Goal: Task Accomplishment & Management: Complete application form

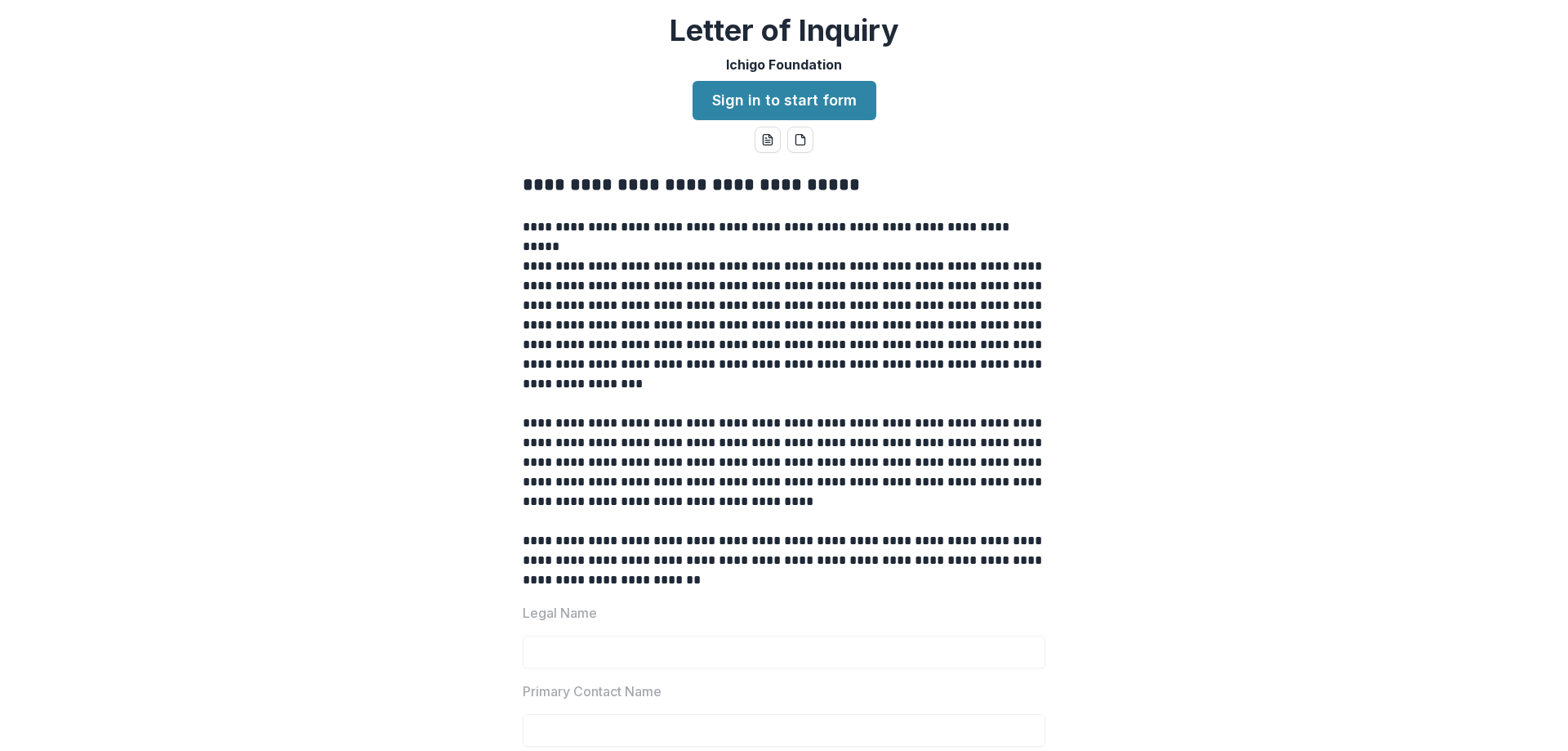
click at [798, 104] on link "Sign in to start form" at bounding box center [785, 100] width 184 height 39
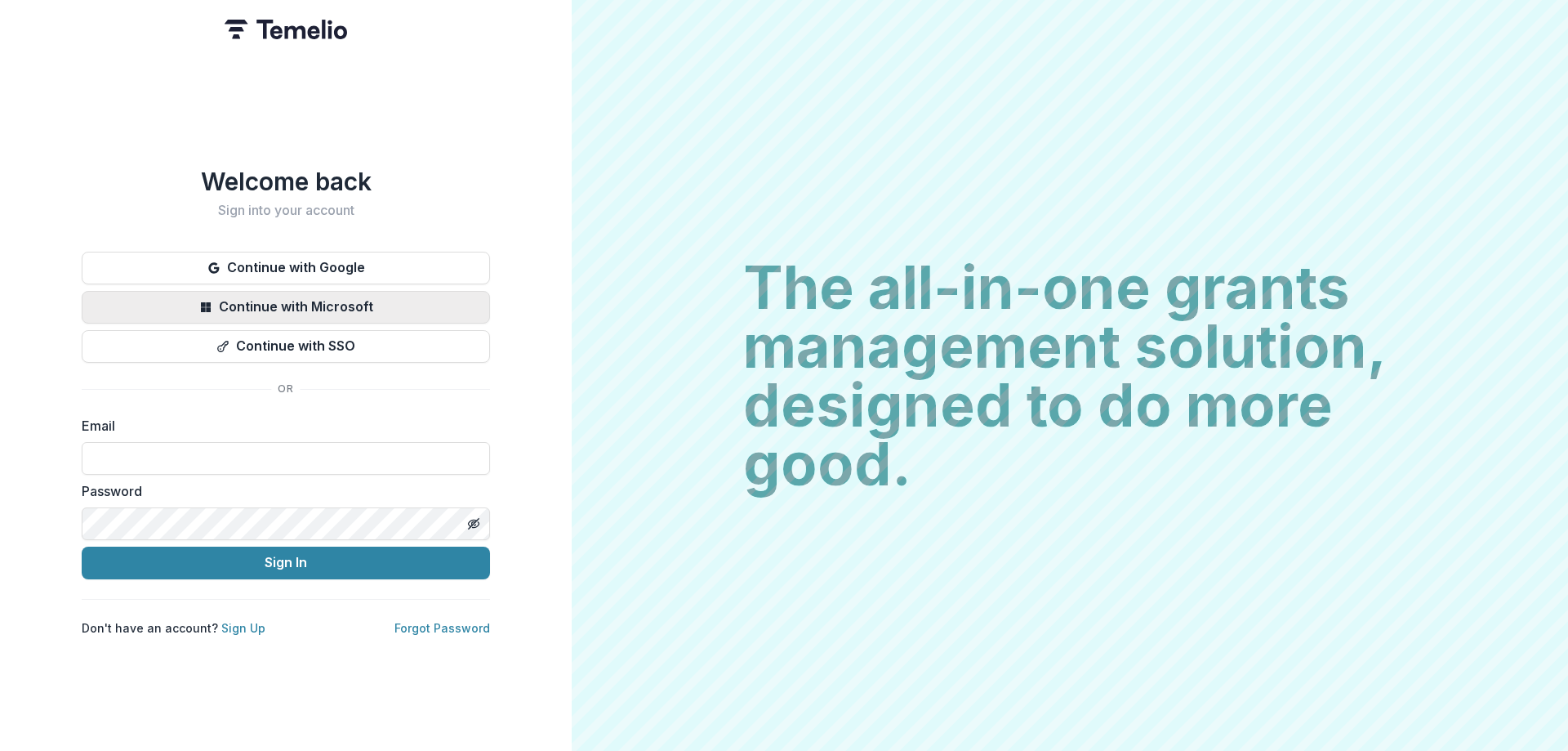
click at [336, 303] on button "Continue with Microsoft" at bounding box center [286, 307] width 409 height 32
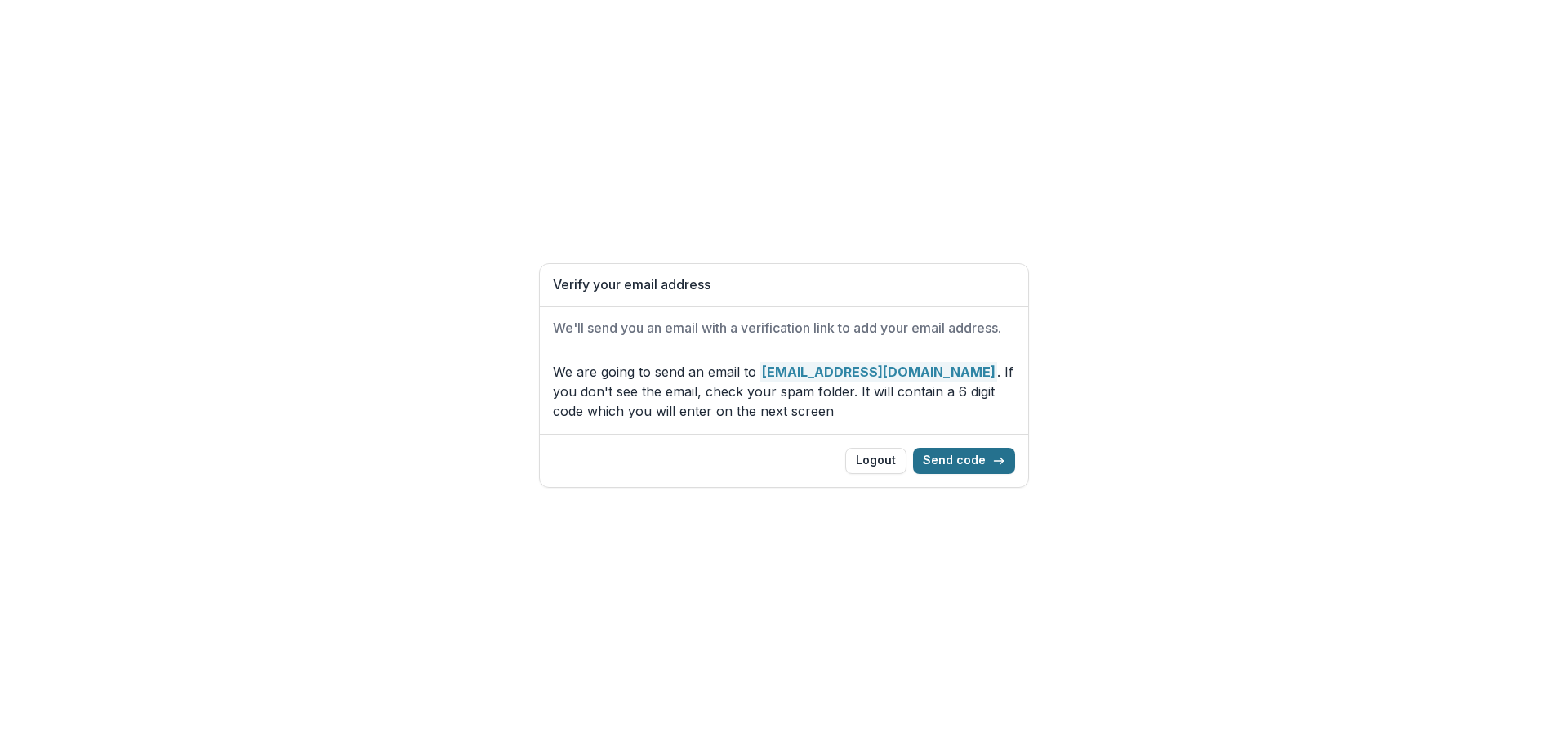
click at [966, 456] on button "Send code" at bounding box center [964, 461] width 102 height 27
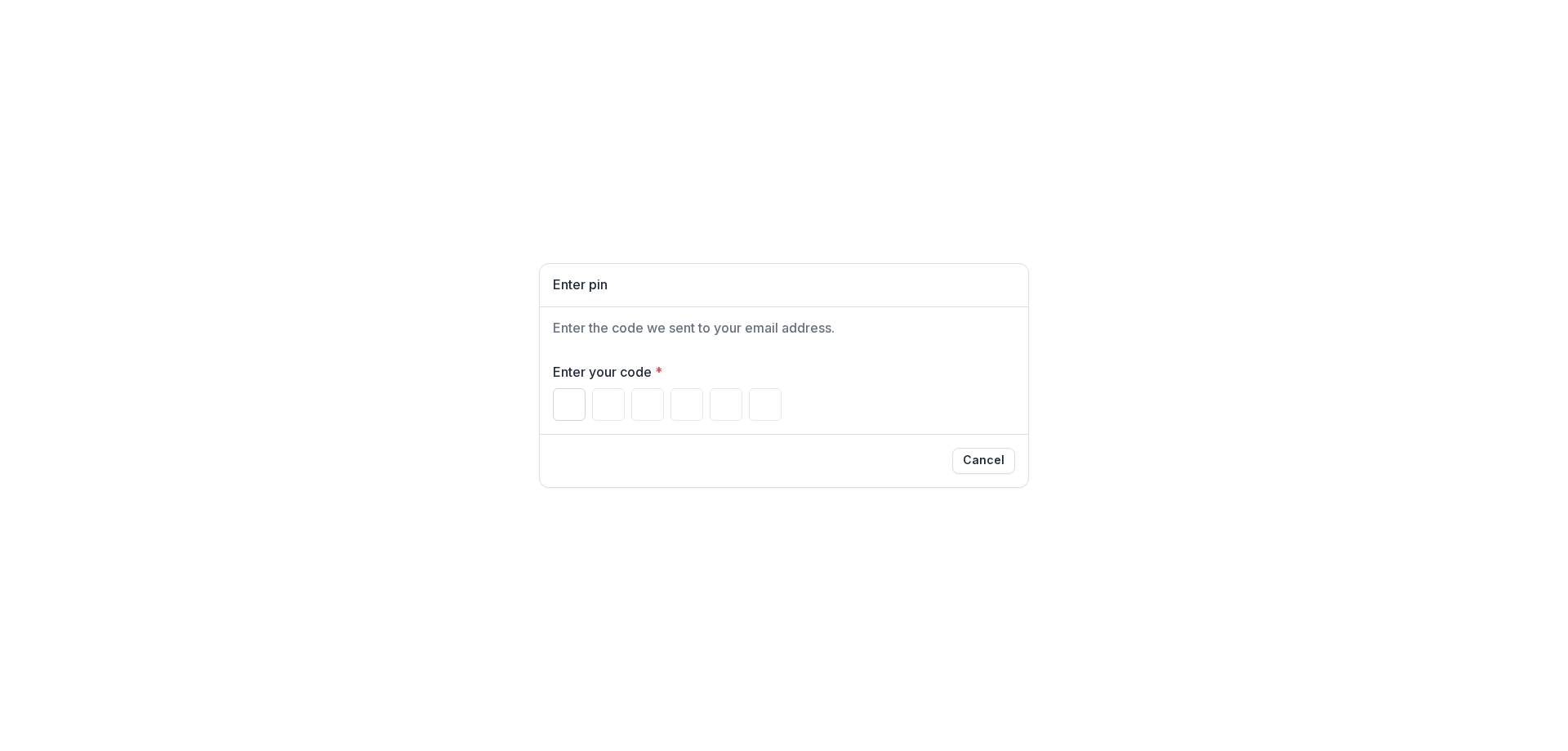
click at [576, 406] on input "Please enter your pin code" at bounding box center [569, 404] width 32 height 32
paste input "*"
type input "*"
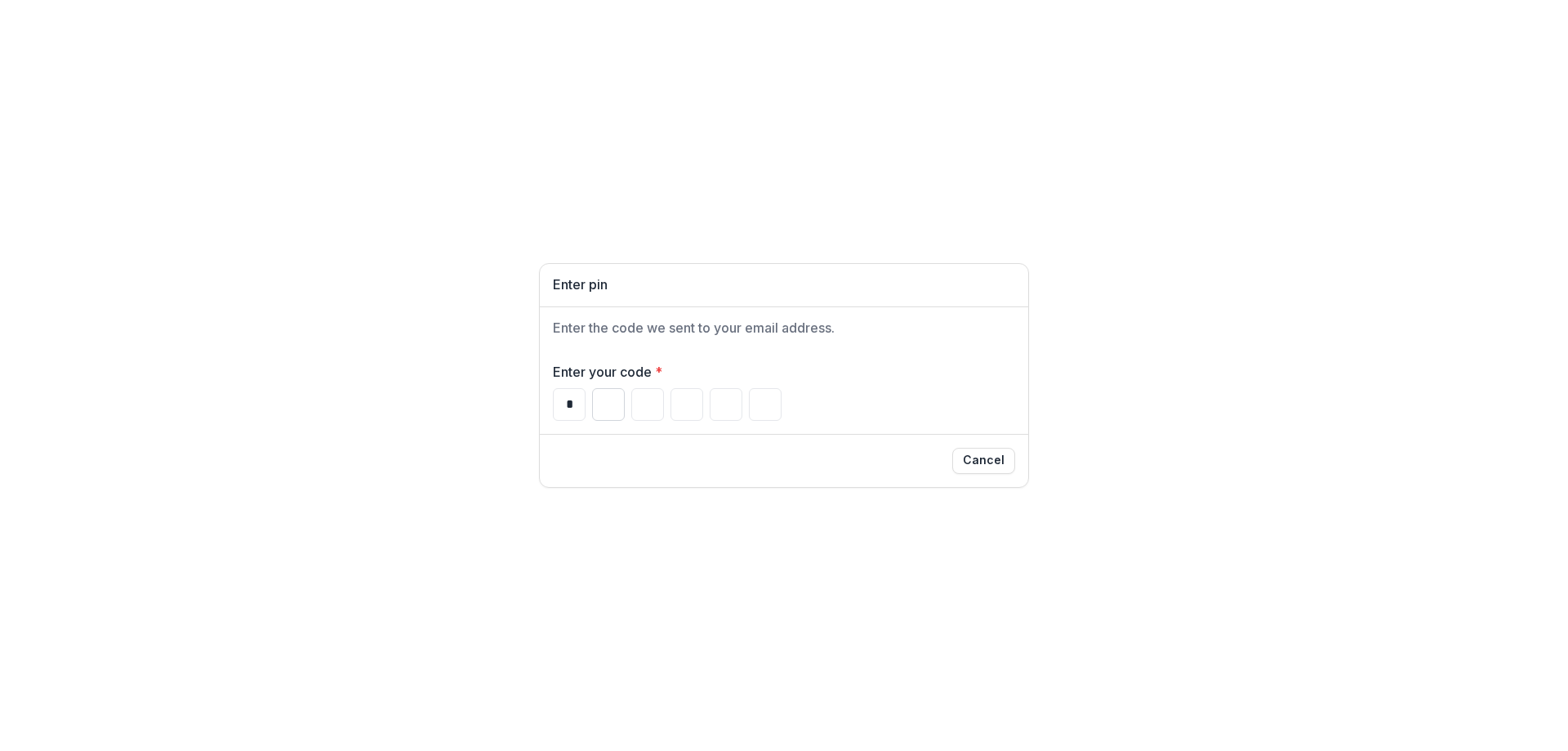
type input "*"
click at [887, 421] on div "Enter your code * * * * * * *" at bounding box center [783, 391] width 488 height 85
click at [797, 412] on div "* * * * * *" at bounding box center [784, 404] width 462 height 32
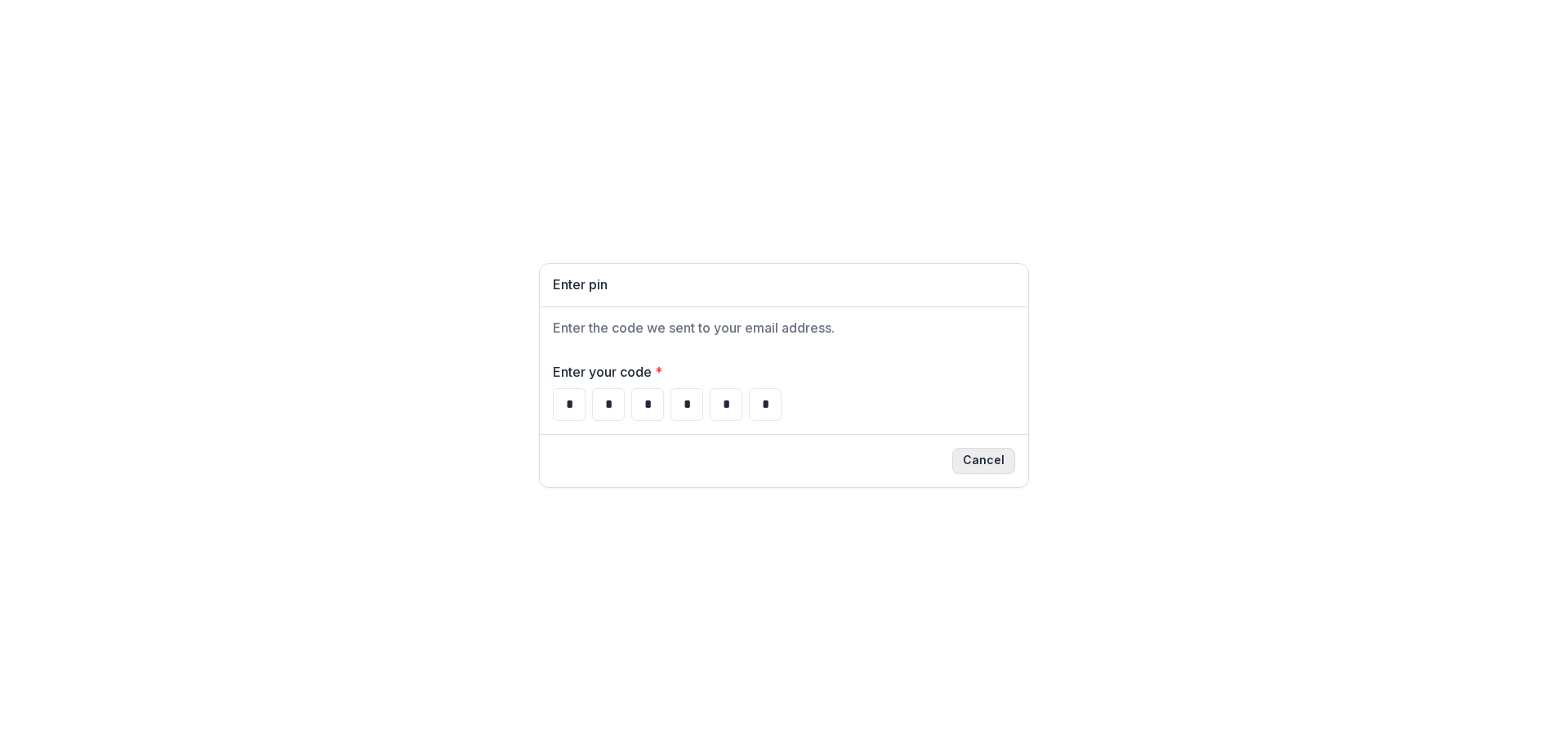
click at [993, 461] on button "Cancel" at bounding box center [984, 461] width 63 height 27
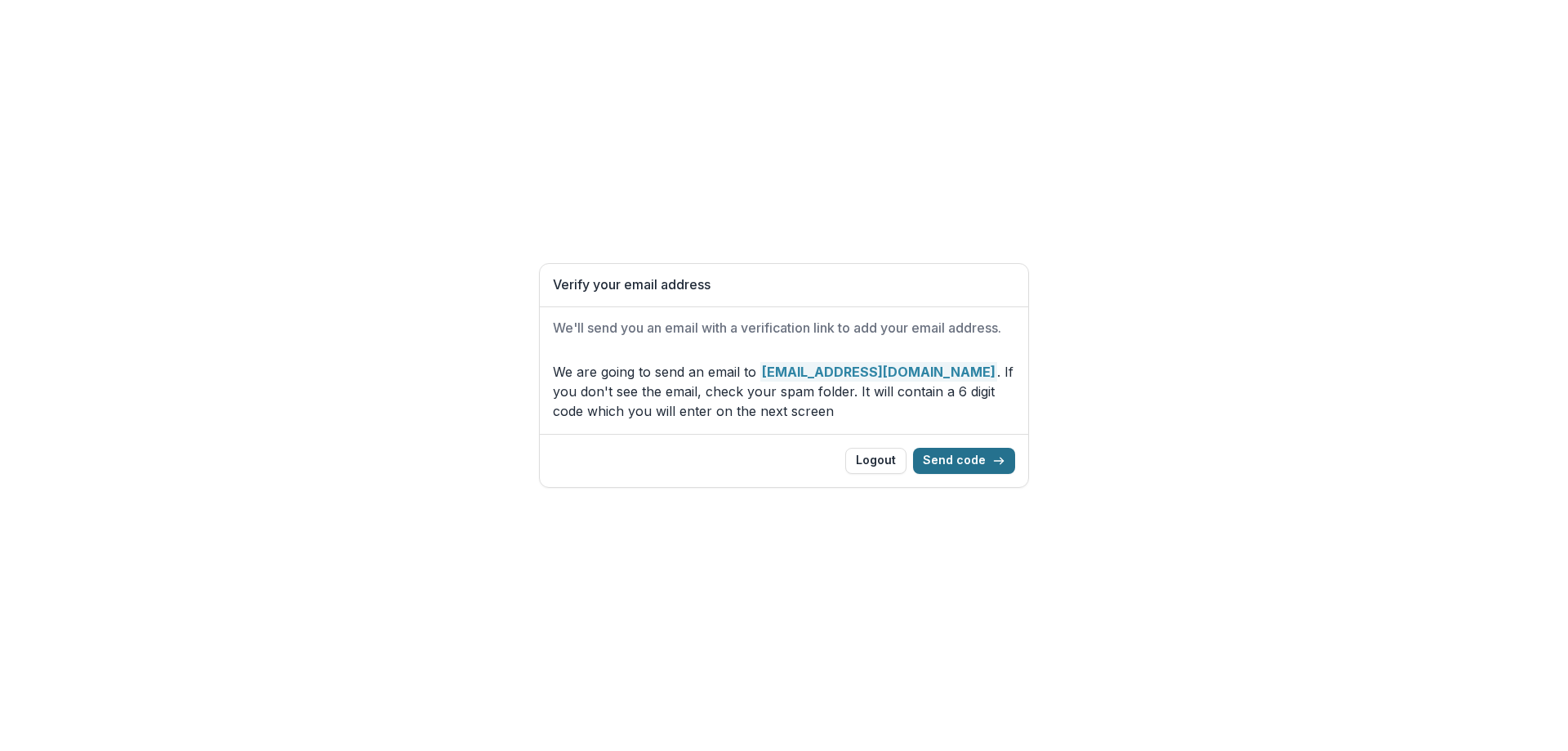
click at [967, 459] on button "Send code" at bounding box center [964, 461] width 102 height 27
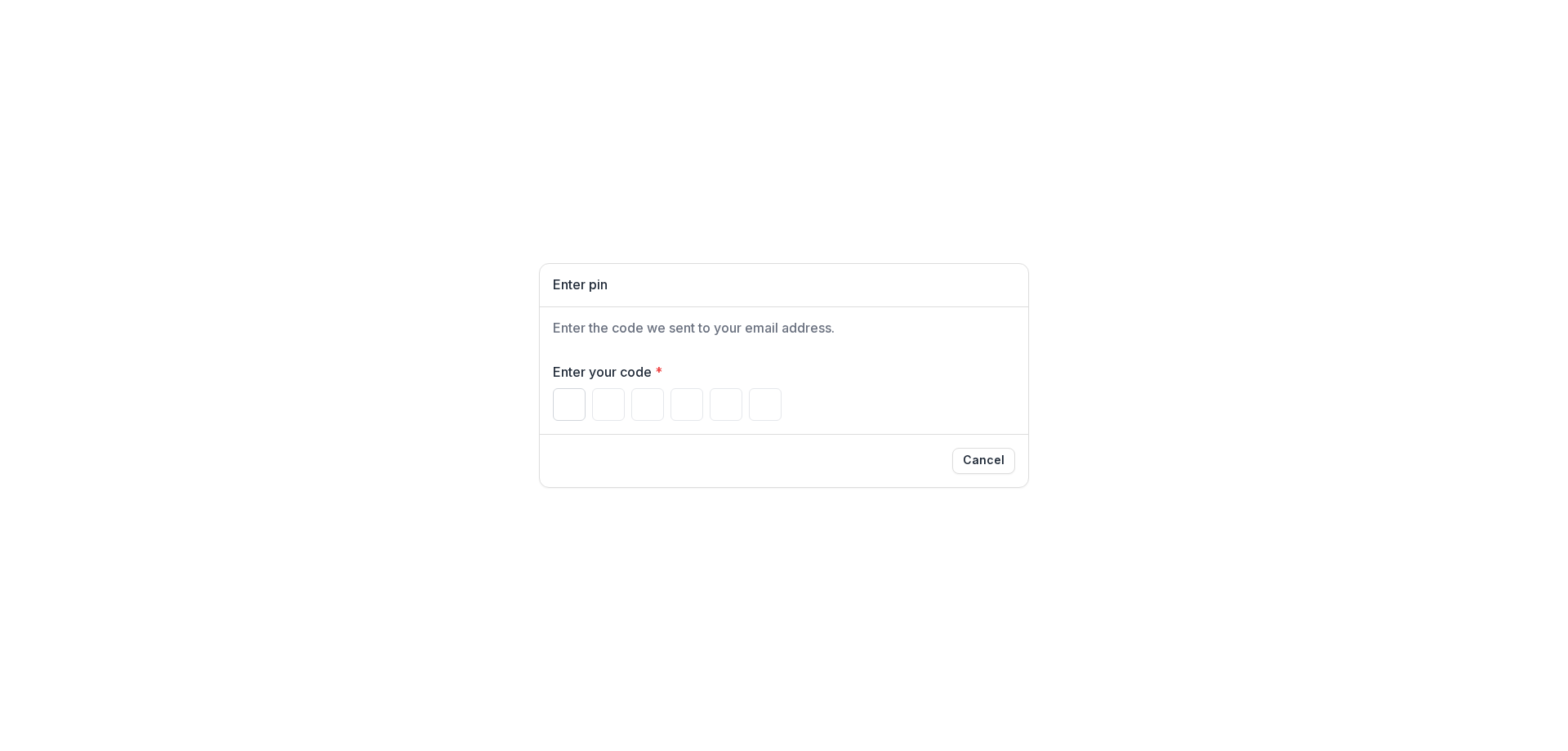
click at [562, 403] on input "Please enter your pin code" at bounding box center [569, 404] width 32 height 32
paste input "*"
type input "*"
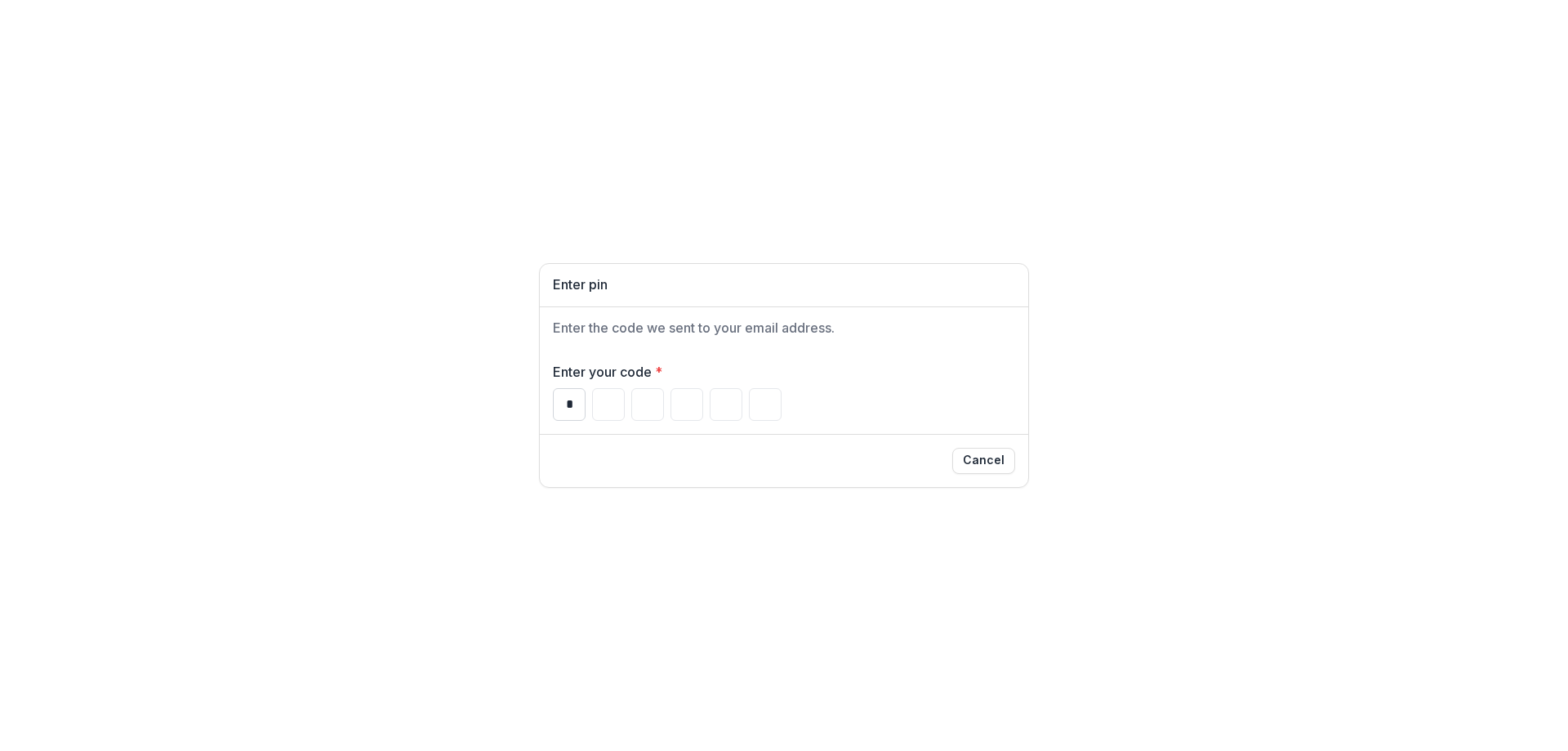
type input "*"
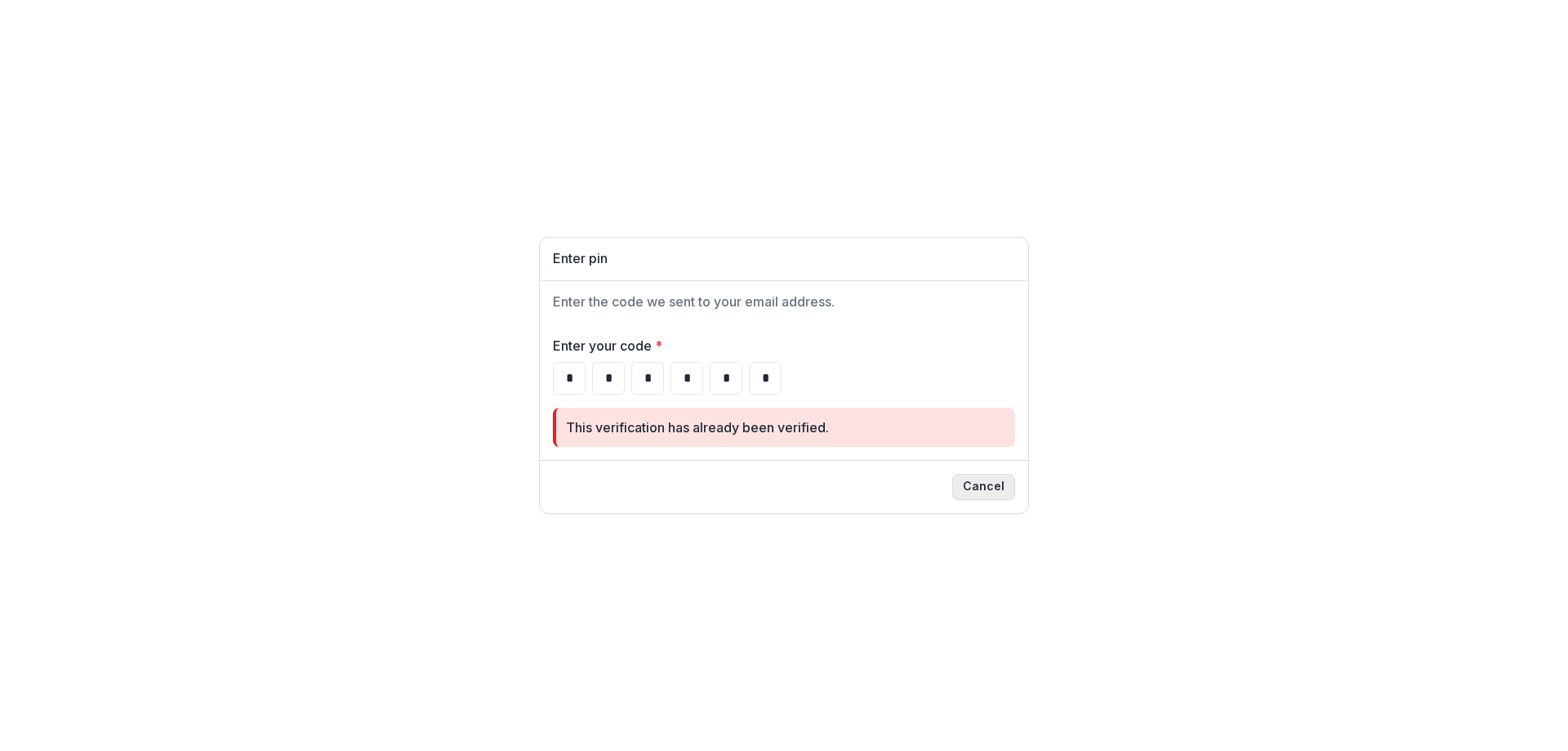
click at [997, 494] on button "Cancel" at bounding box center [984, 487] width 63 height 27
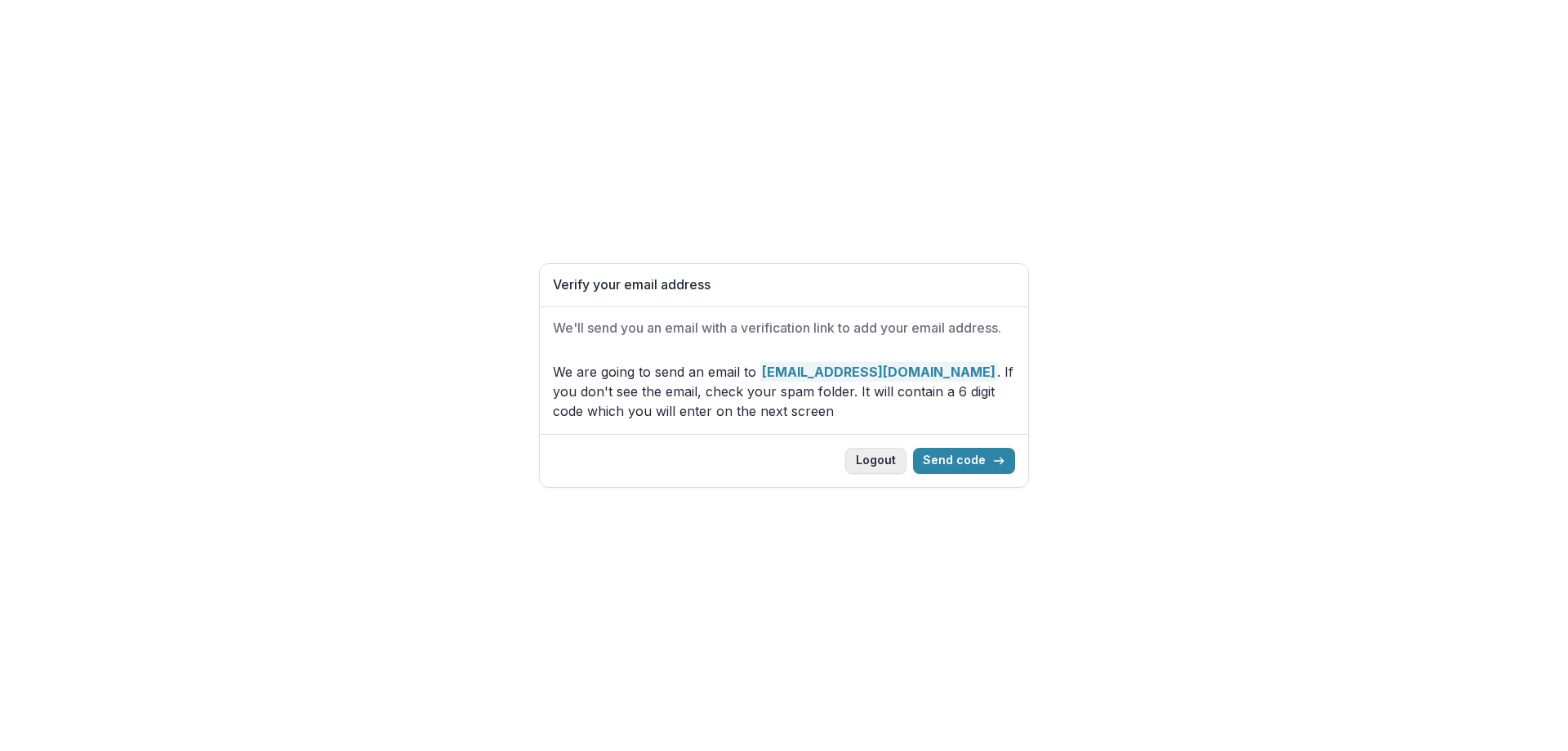
click at [883, 458] on button "Logout" at bounding box center [876, 461] width 61 height 27
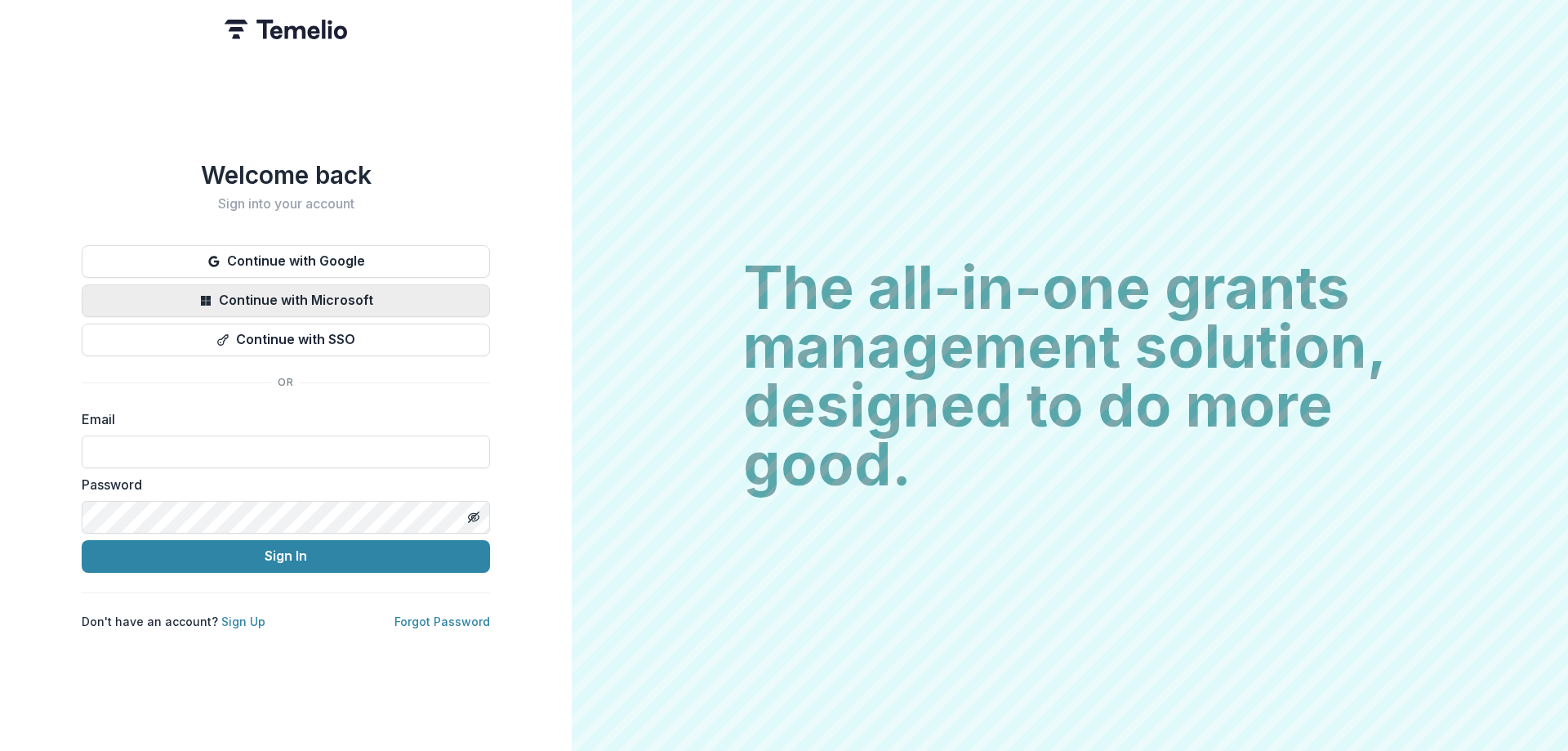
click at [305, 290] on button "Continue with Microsoft" at bounding box center [286, 300] width 409 height 32
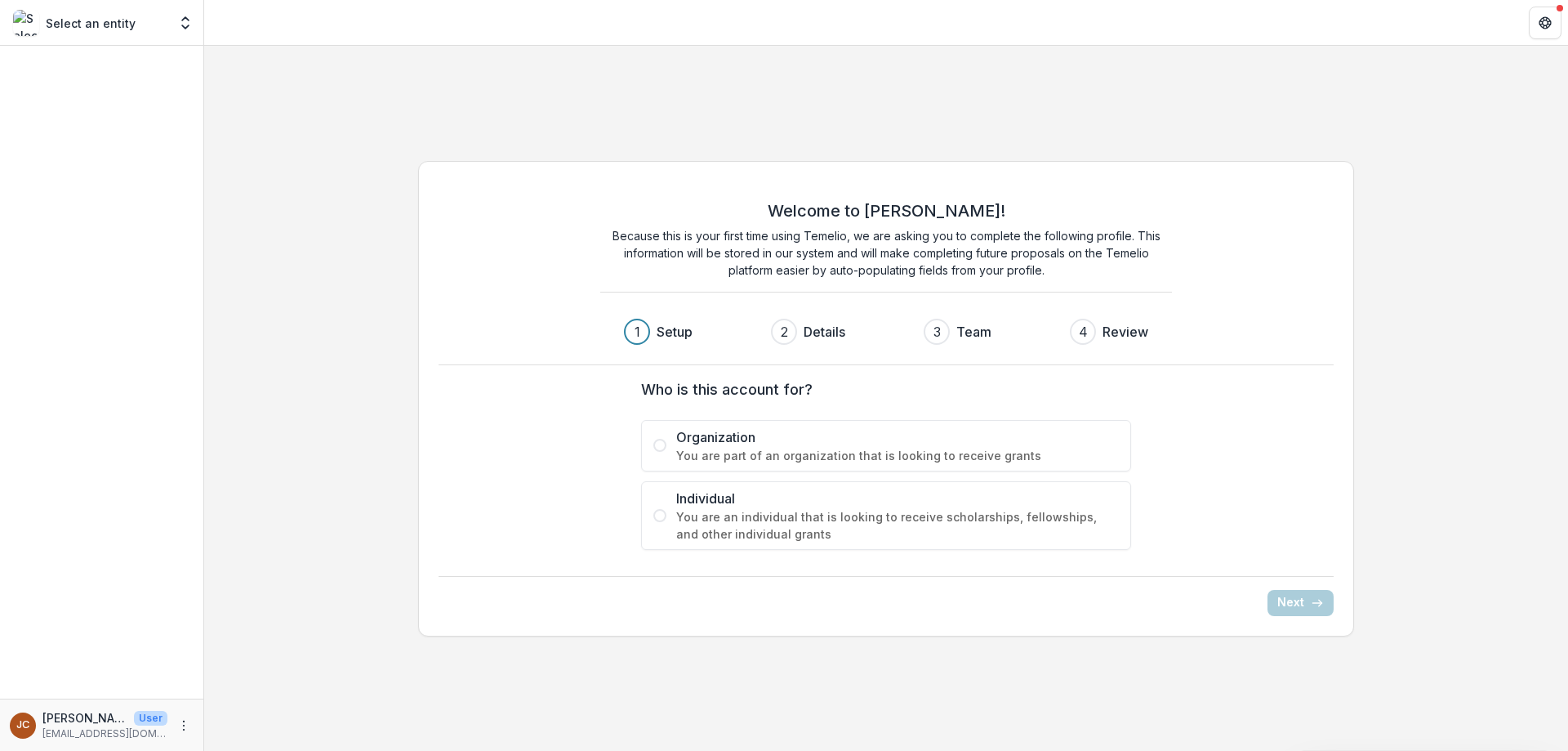
click at [696, 446] on span "Organization" at bounding box center [898, 437] width 443 height 20
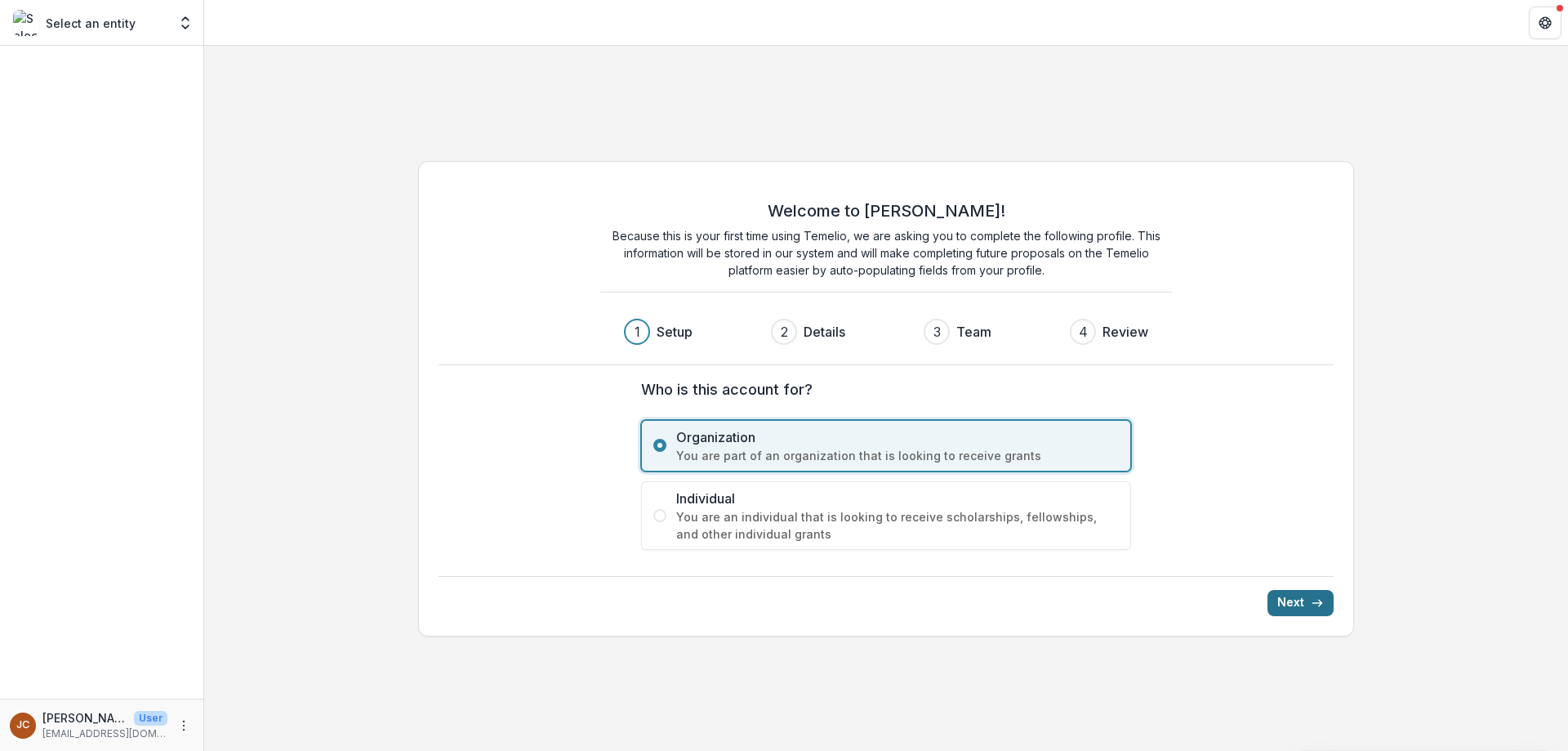
click at [1295, 594] on button "Next" at bounding box center [1300, 603] width 66 height 27
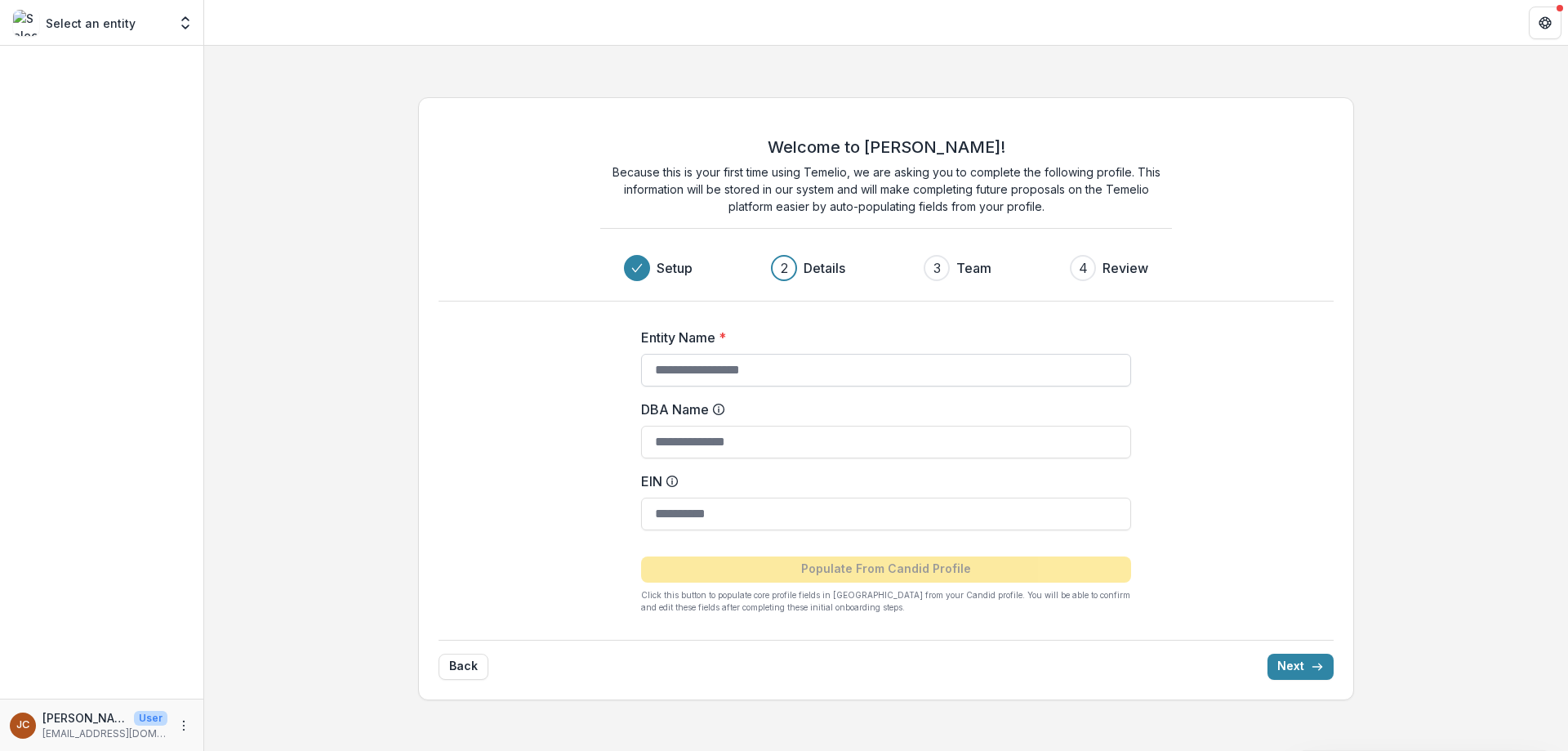
click at [690, 376] on input "Entity Name *" at bounding box center [886, 370] width 490 height 32
type input "**********"
click at [683, 446] on input "DBA Name" at bounding box center [886, 441] width 490 height 32
click at [740, 513] on input "EIN" at bounding box center [886, 513] width 490 height 32
click at [730, 516] on input "EIN" at bounding box center [886, 513] width 490 height 32
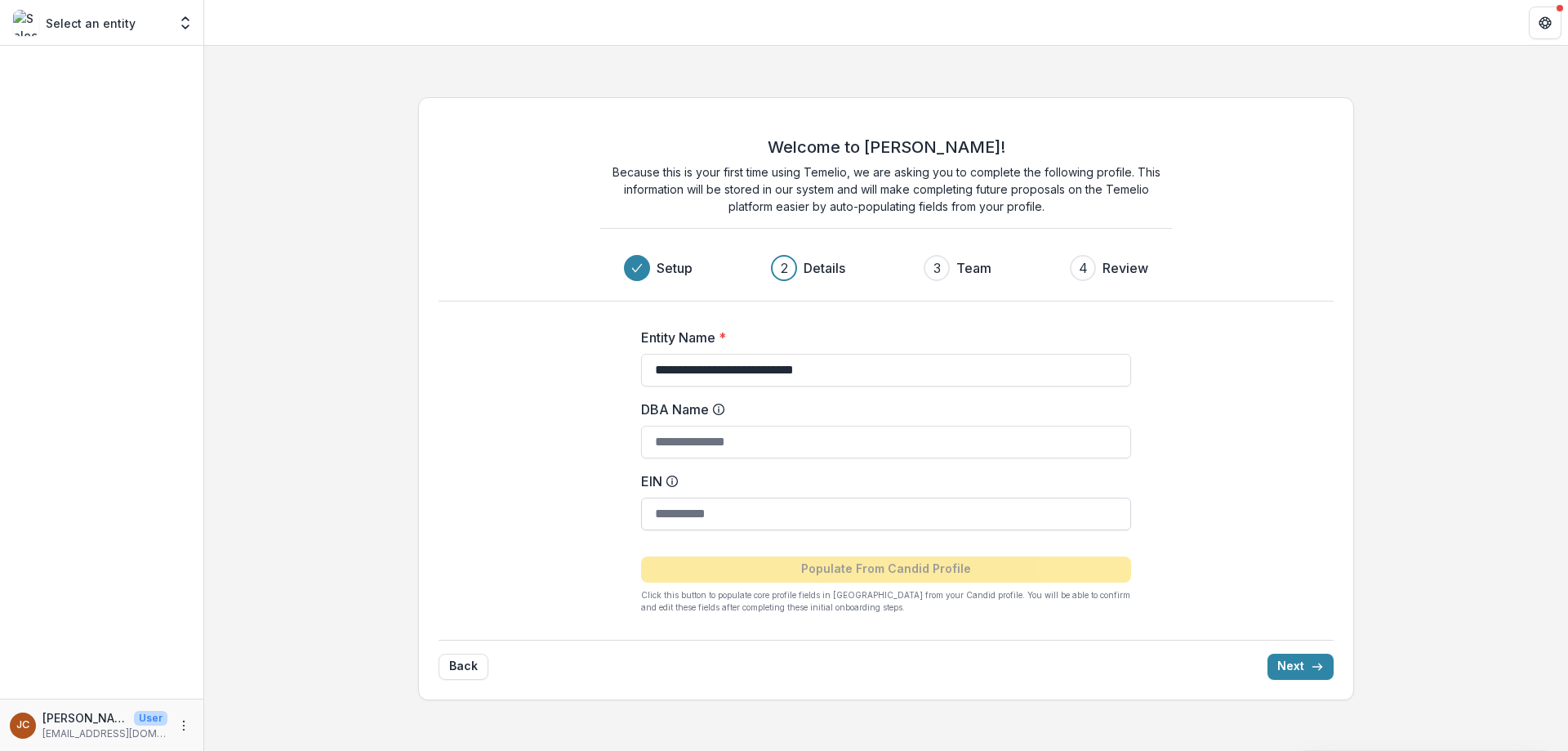
paste input "**********"
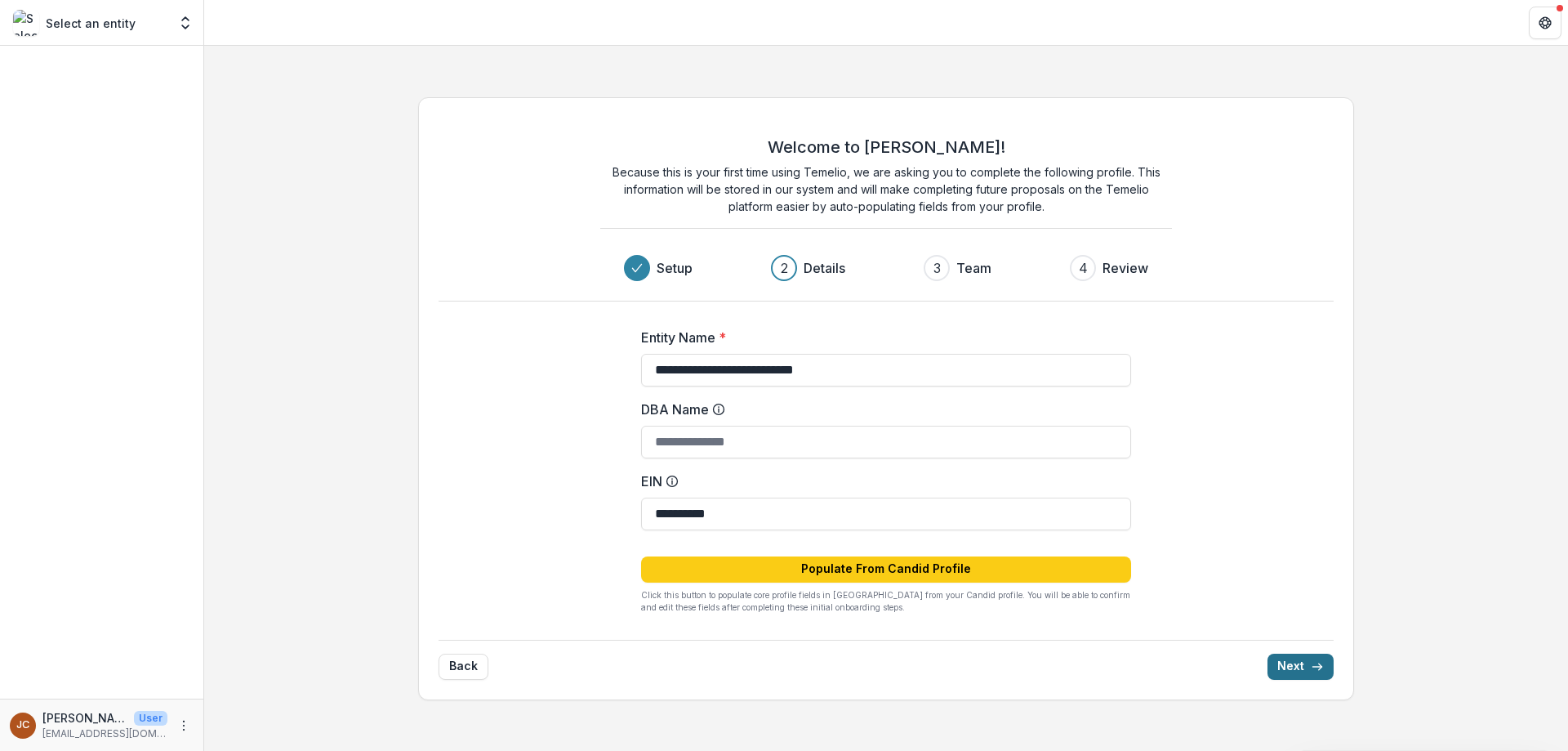
type input "**********"
click at [1304, 668] on button "Next" at bounding box center [1300, 666] width 66 height 27
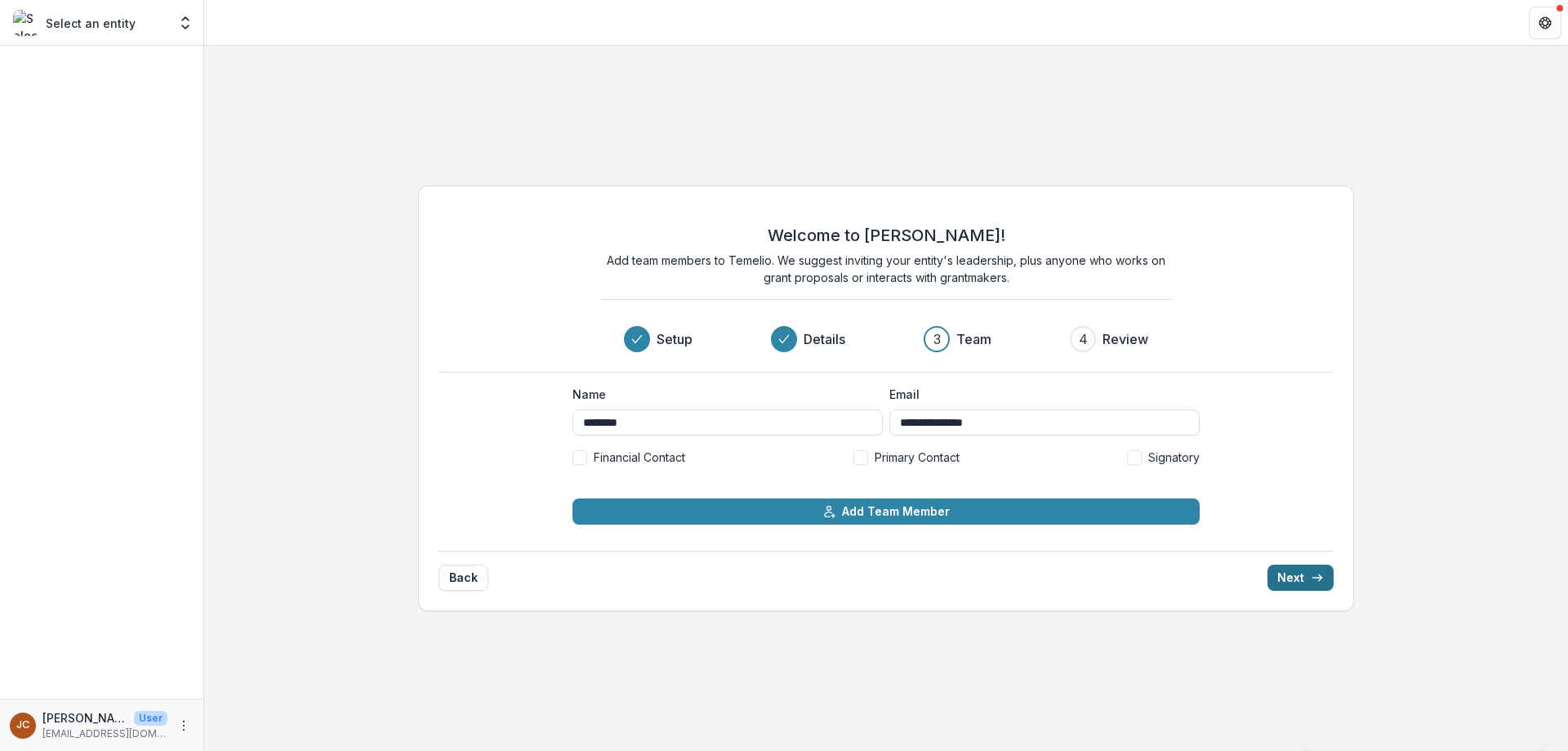
click at [1285, 575] on button "Next" at bounding box center [1300, 578] width 66 height 27
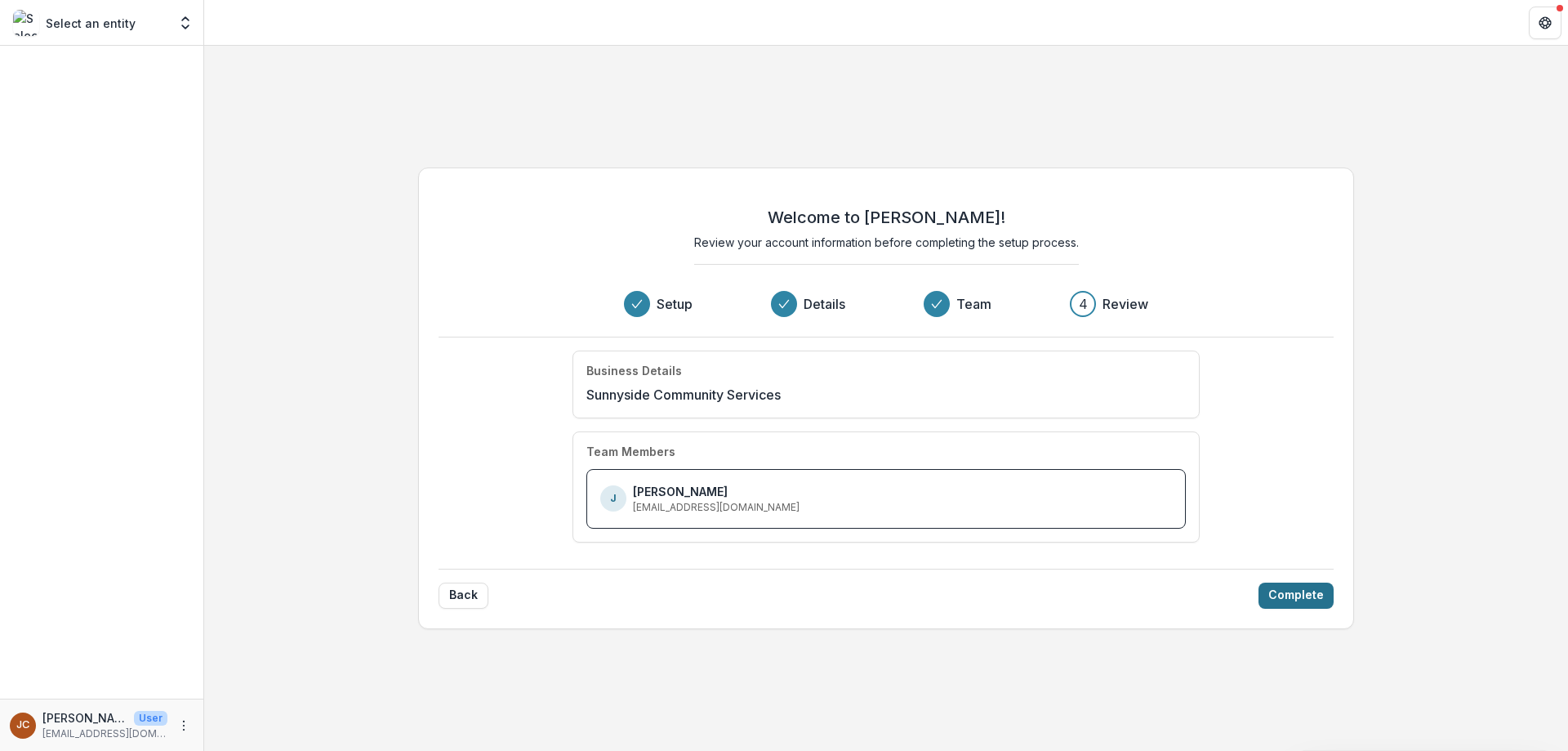
click at [1290, 603] on button "Complete" at bounding box center [1296, 596] width 75 height 27
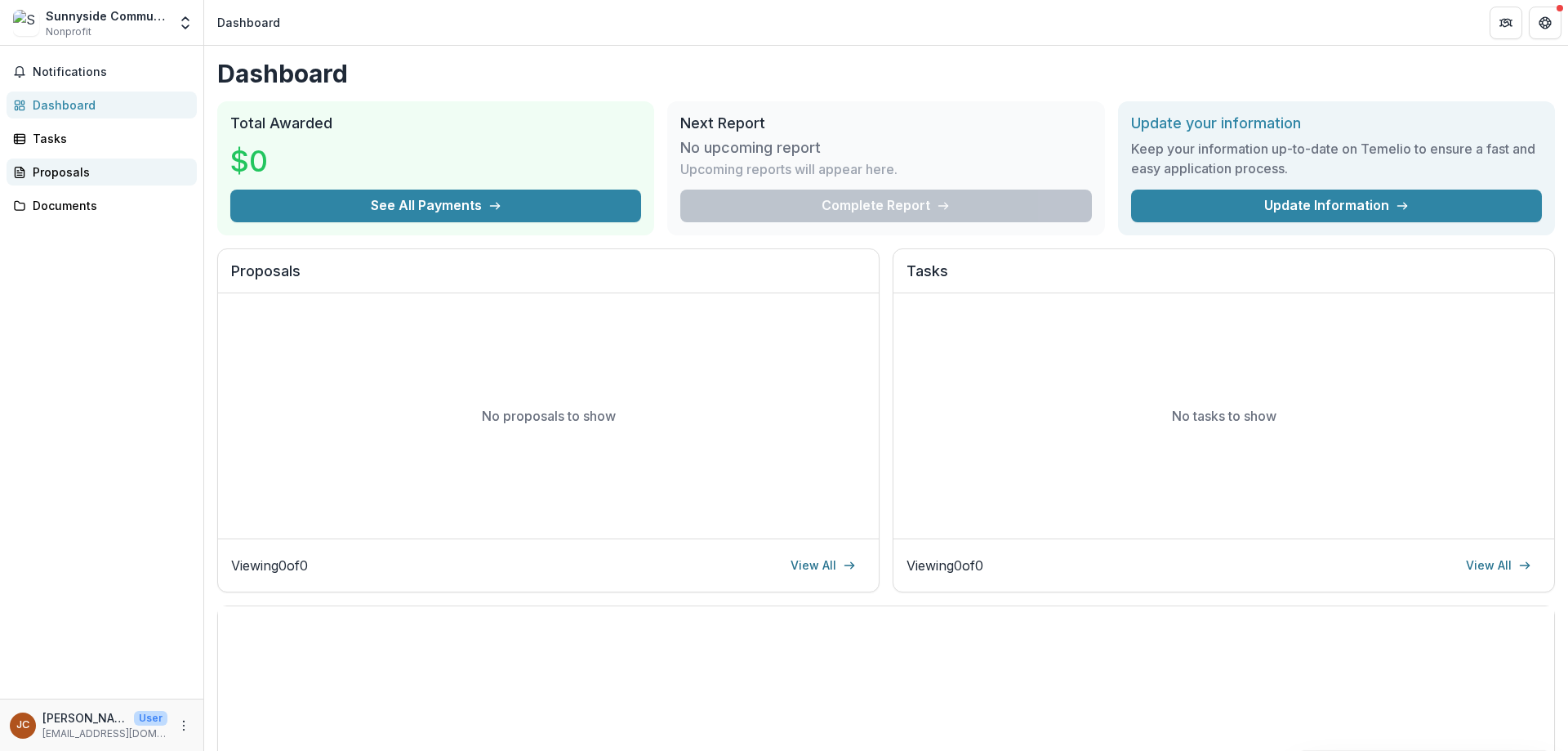
click at [60, 176] on div "Proposals" at bounding box center [108, 172] width 151 height 17
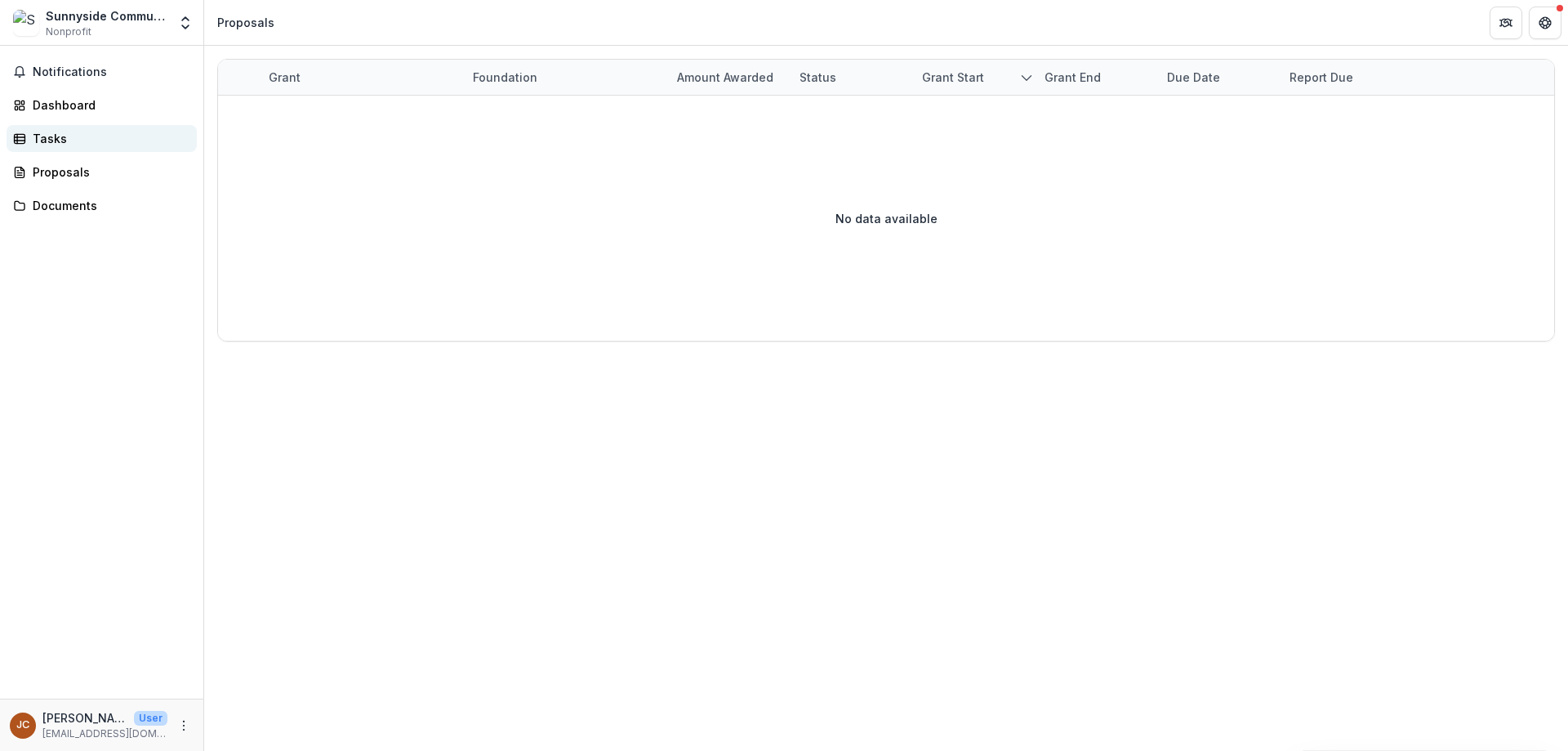
click at [46, 137] on div "Tasks" at bounding box center [108, 138] width 151 height 17
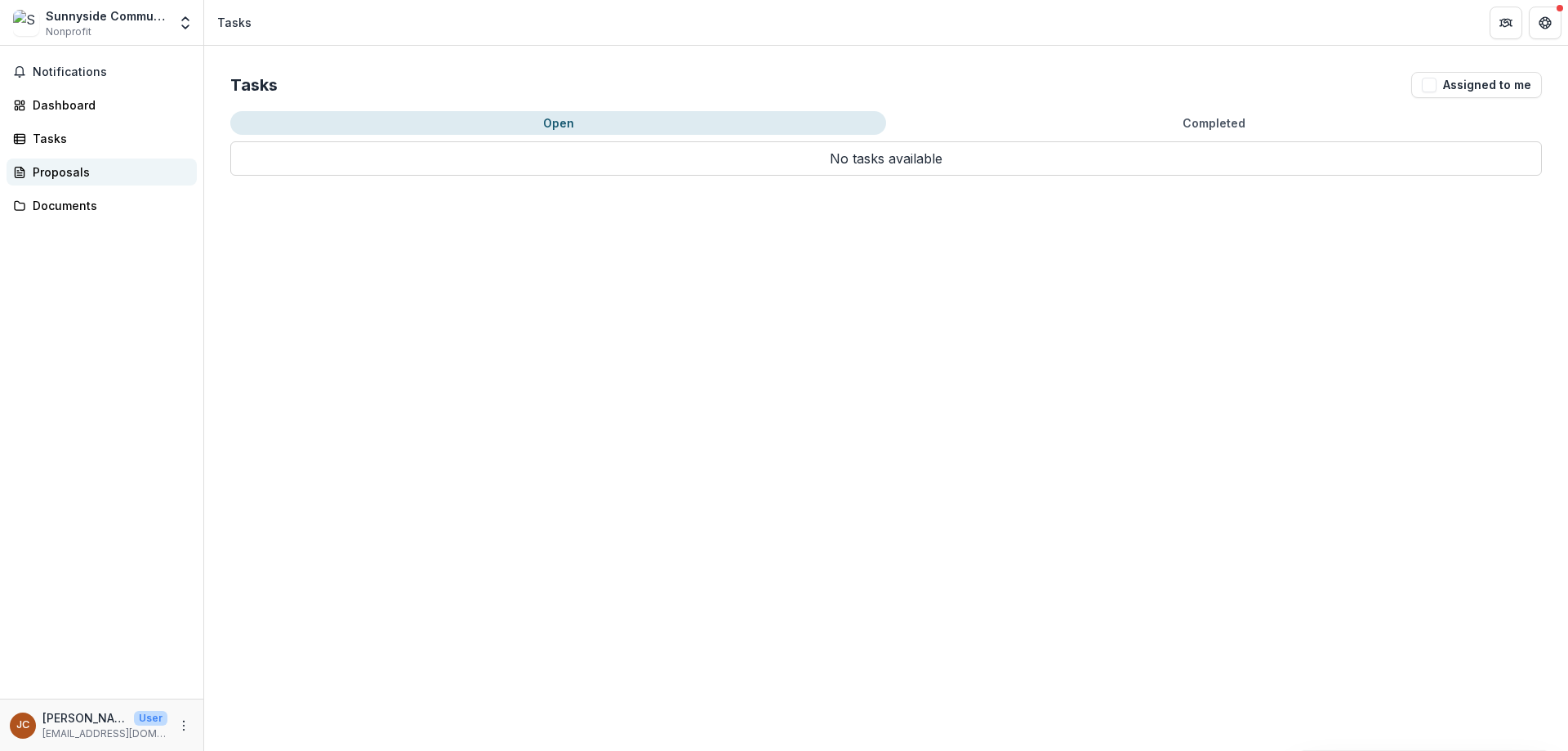
click at [55, 161] on link "Proposals" at bounding box center [102, 172] width 191 height 27
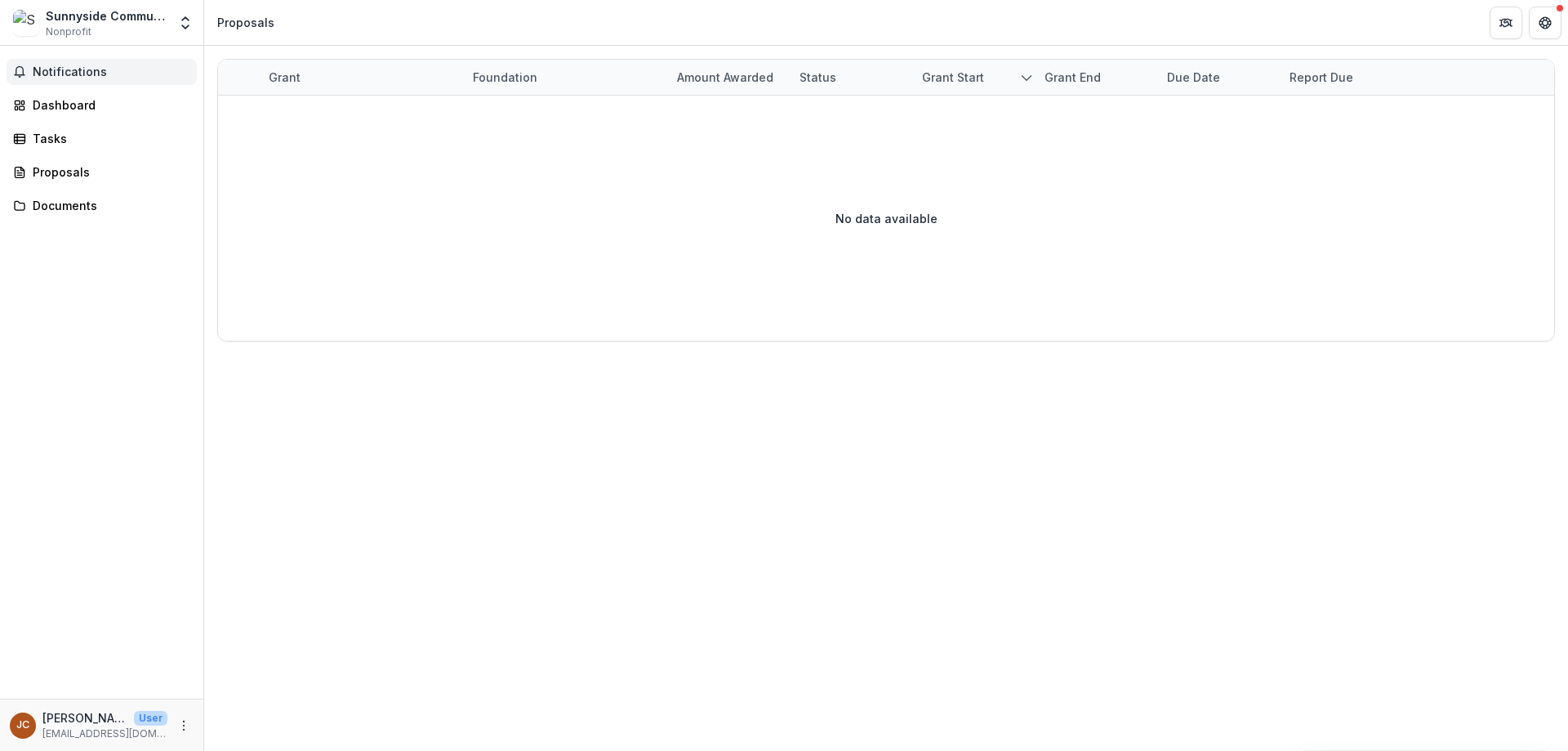
click at [55, 70] on span "Notifications" at bounding box center [111, 72] width 157 height 14
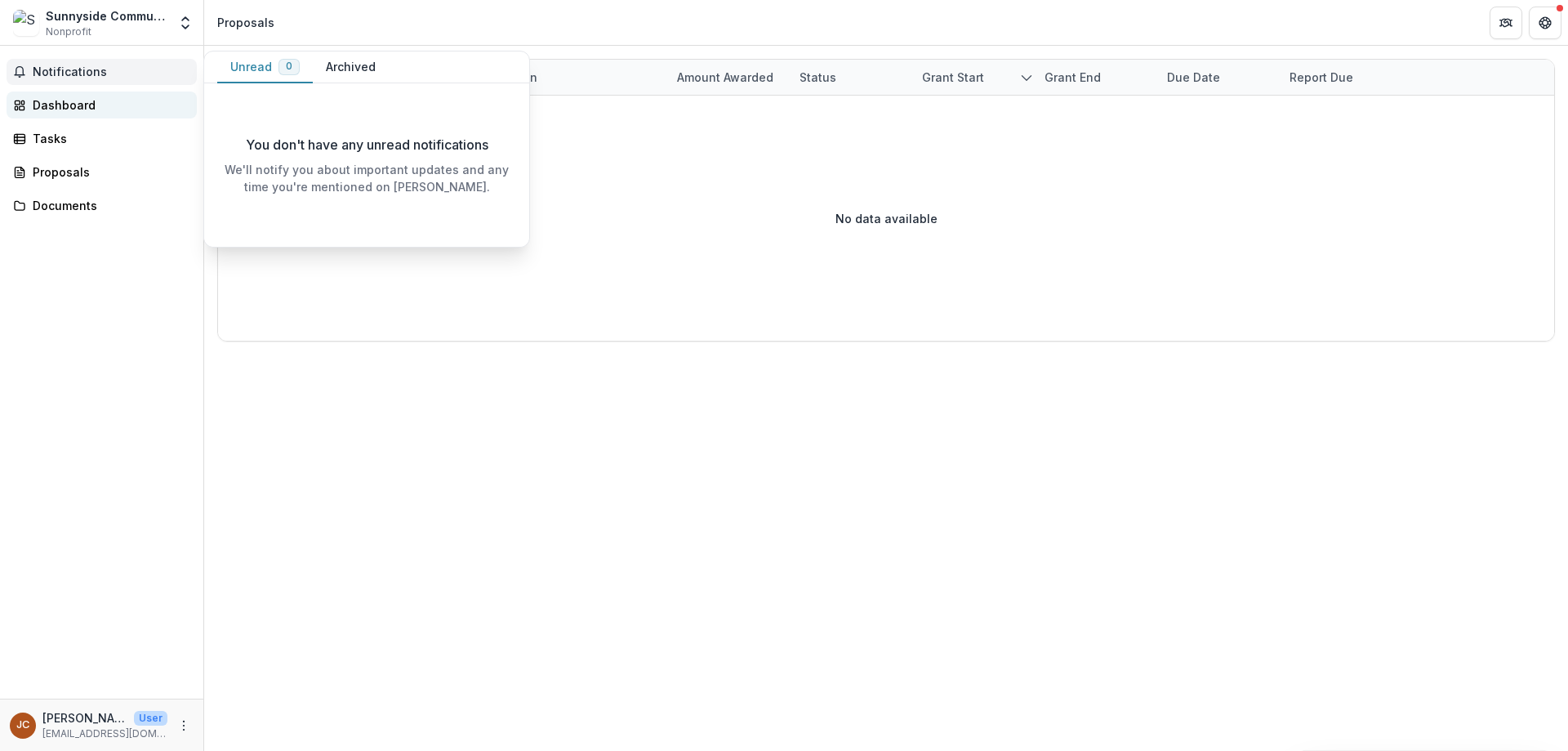
click at [51, 109] on div "Dashboard" at bounding box center [108, 104] width 151 height 17
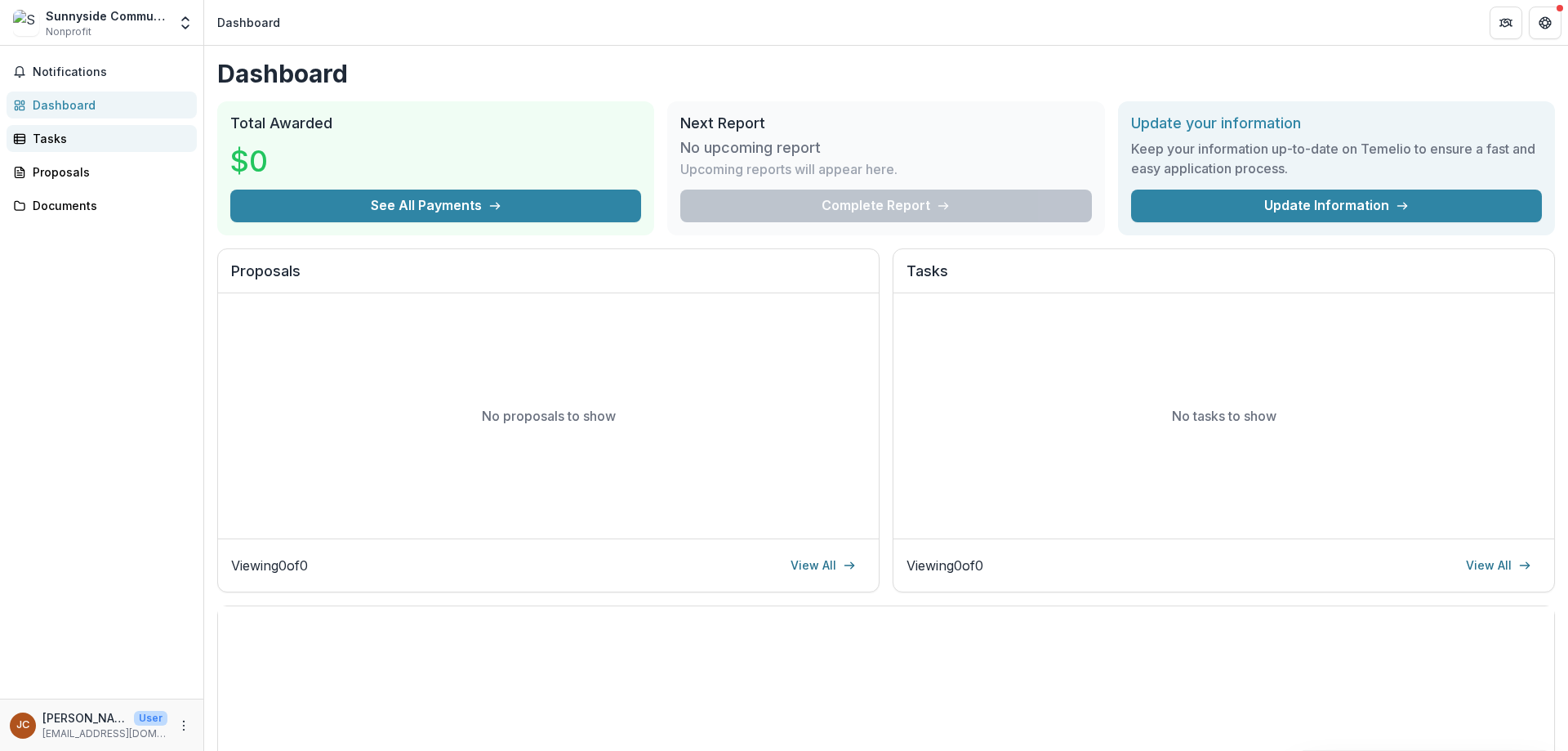
click at [48, 141] on div "Tasks" at bounding box center [108, 138] width 151 height 17
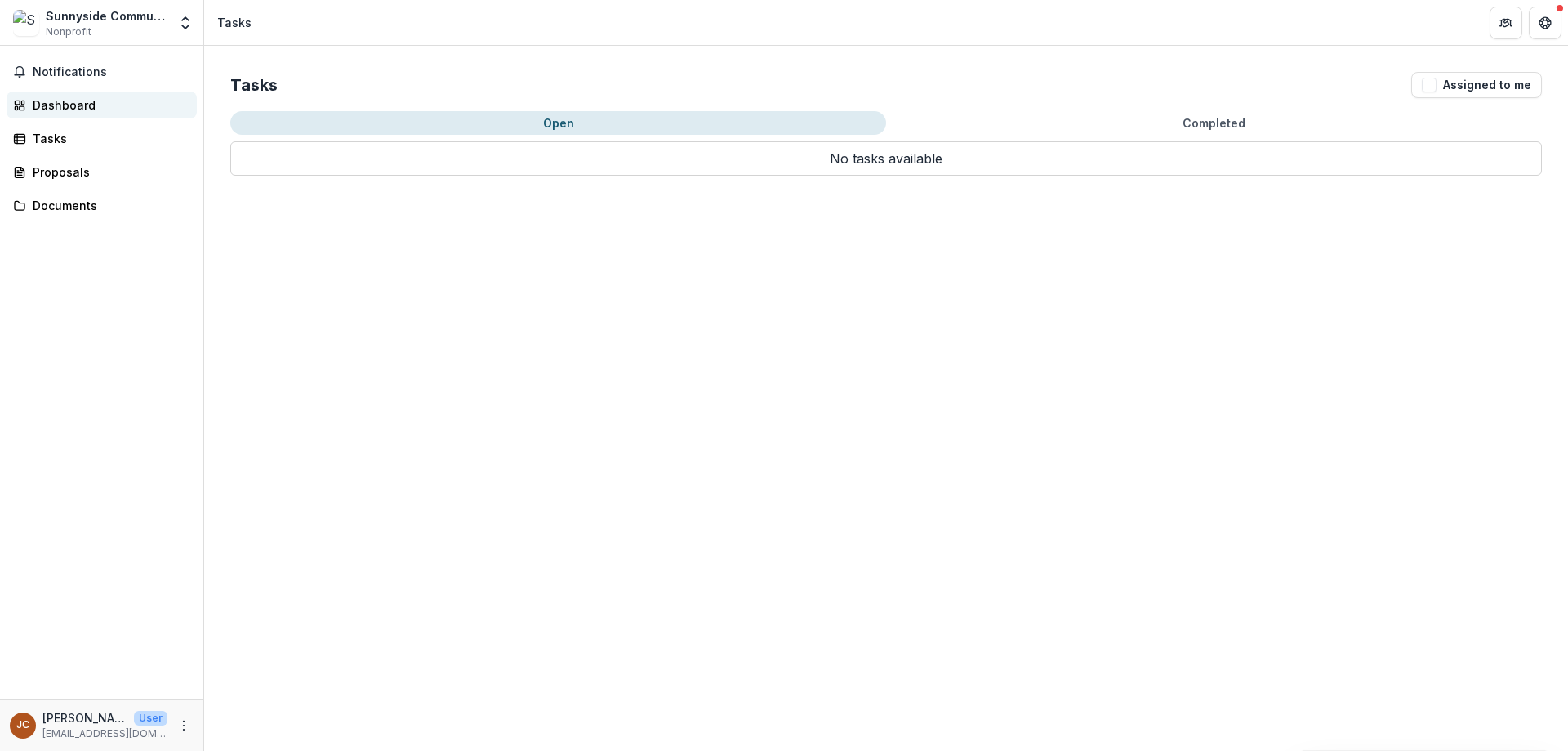
click at [62, 109] on div "Dashboard" at bounding box center [108, 104] width 151 height 17
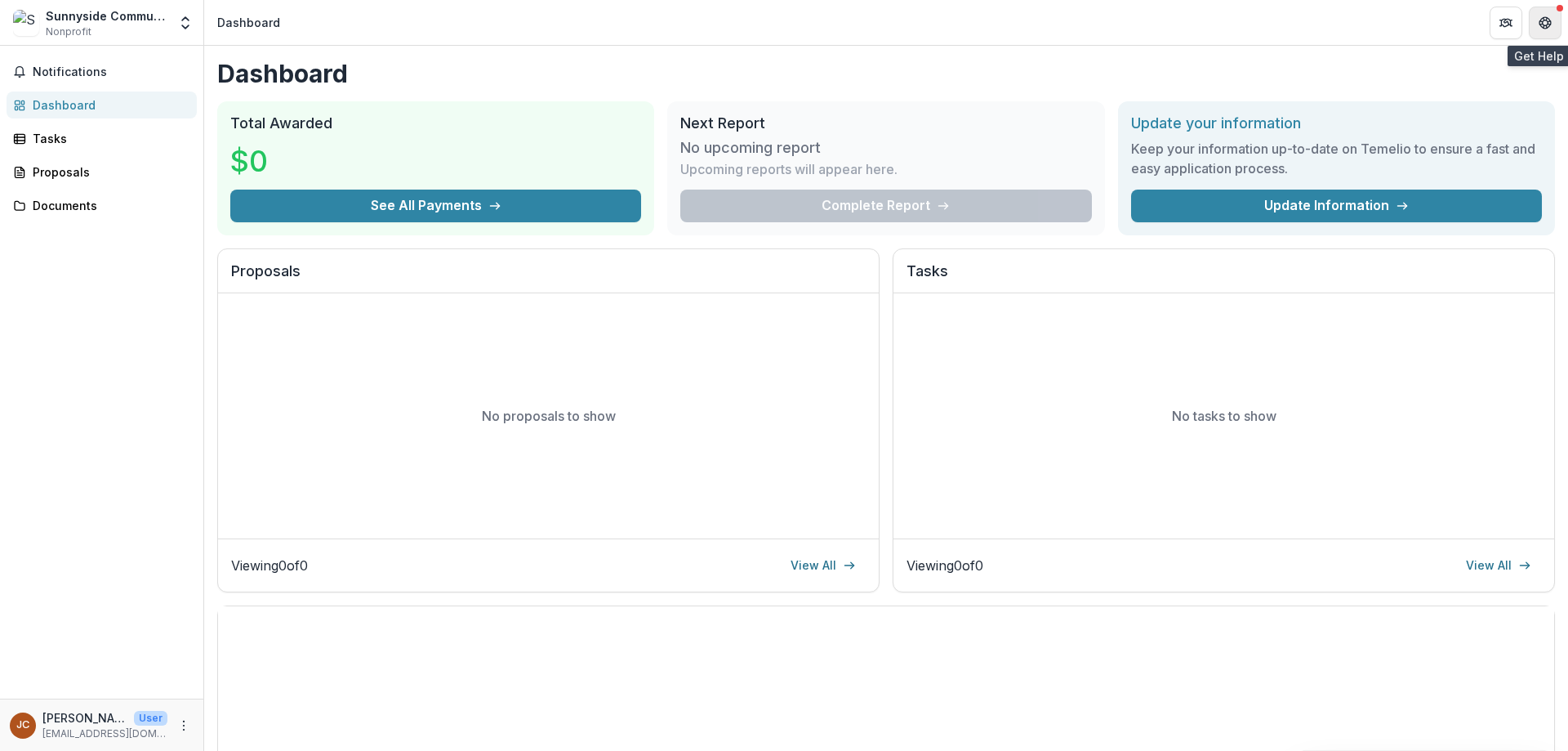
click at [1544, 22] on icon "Get Help" at bounding box center [1546, 23] width 13 height 13
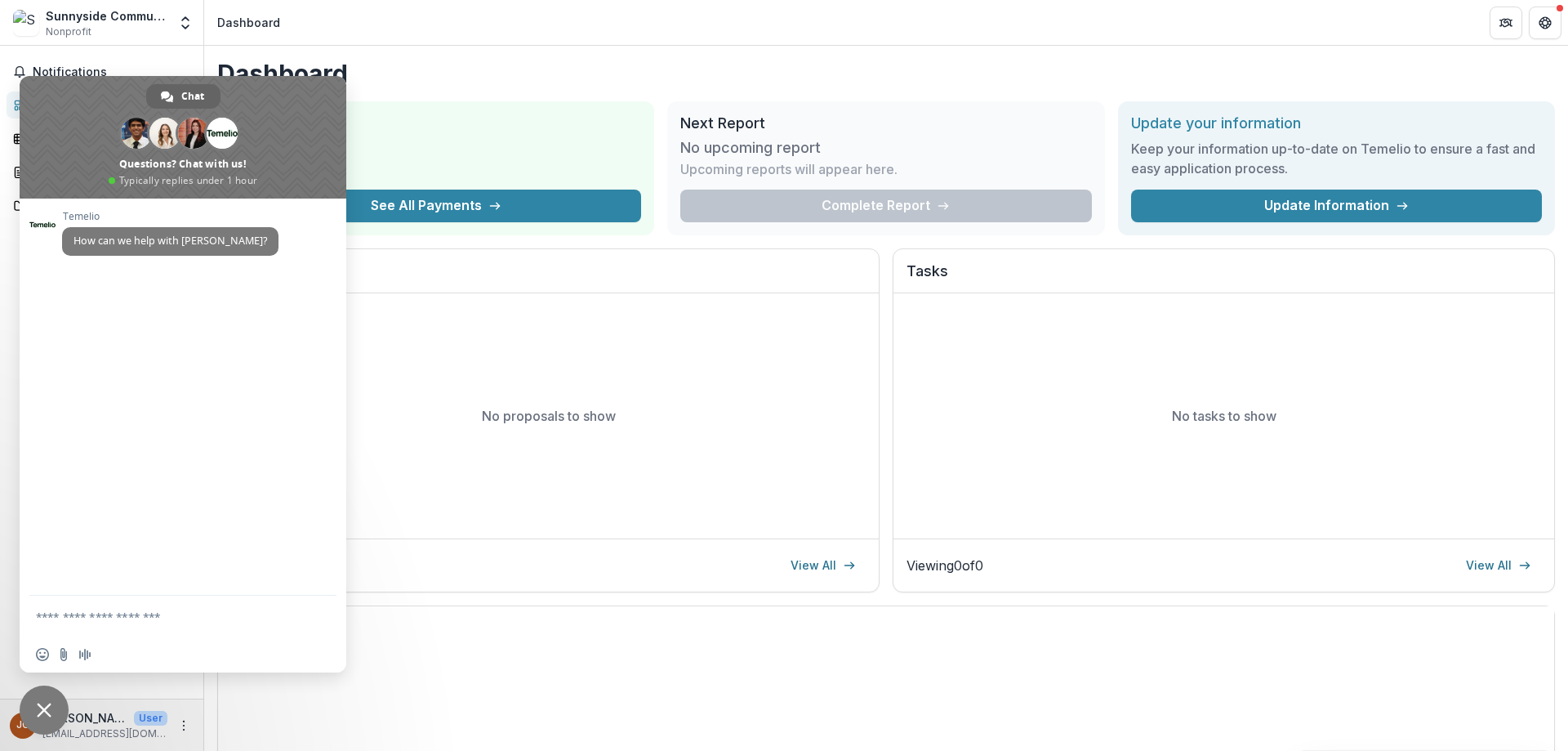
drag, startPoint x: 463, startPoint y: 69, endPoint x: 949, endPoint y: 56, distance: 486.2
click at [467, 65] on h1 "Dashboard" at bounding box center [886, 73] width 1338 height 29
click at [1498, 26] on button "Partners" at bounding box center [1505, 22] width 32 height 32
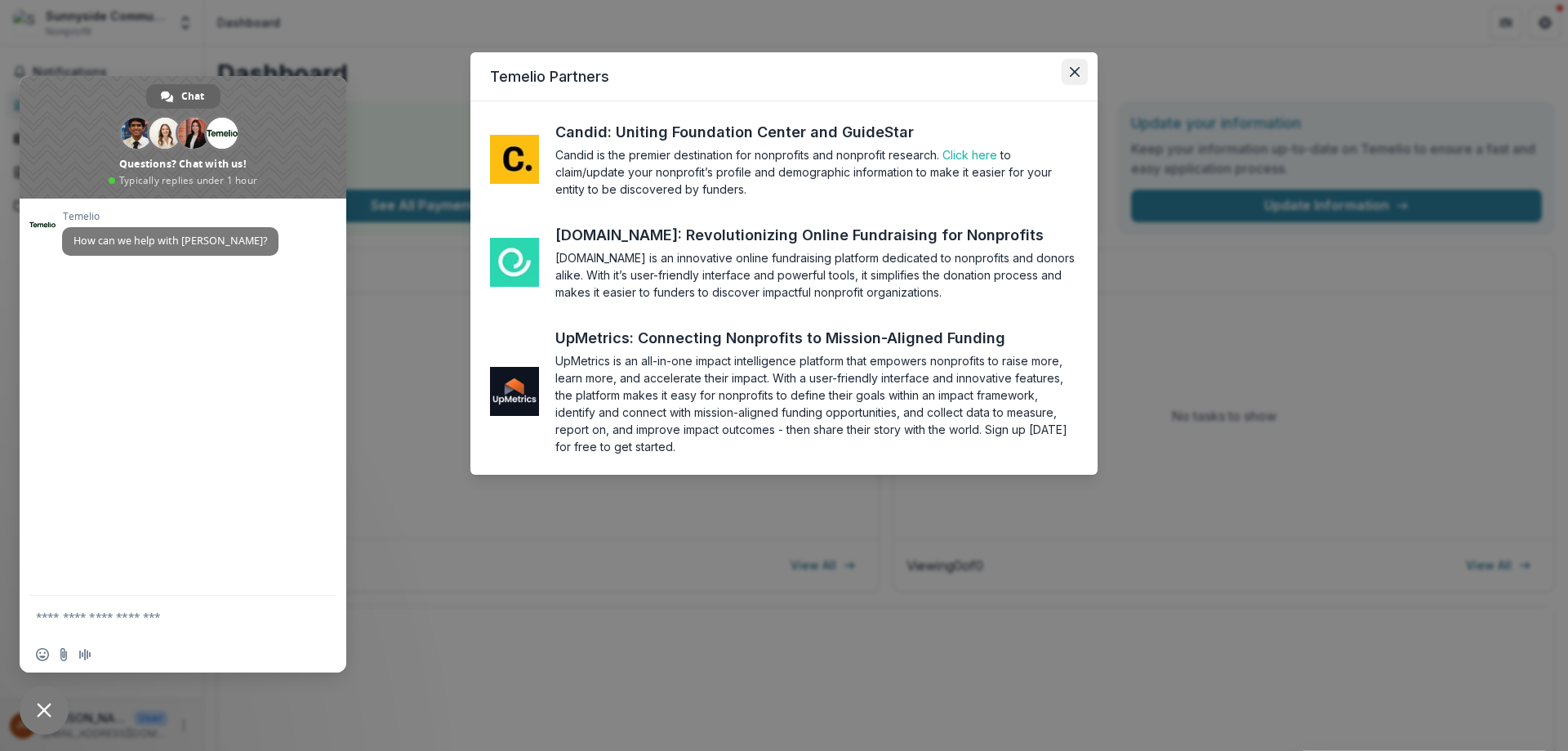
click at [1082, 66] on button "Close" at bounding box center [1075, 72] width 27 height 27
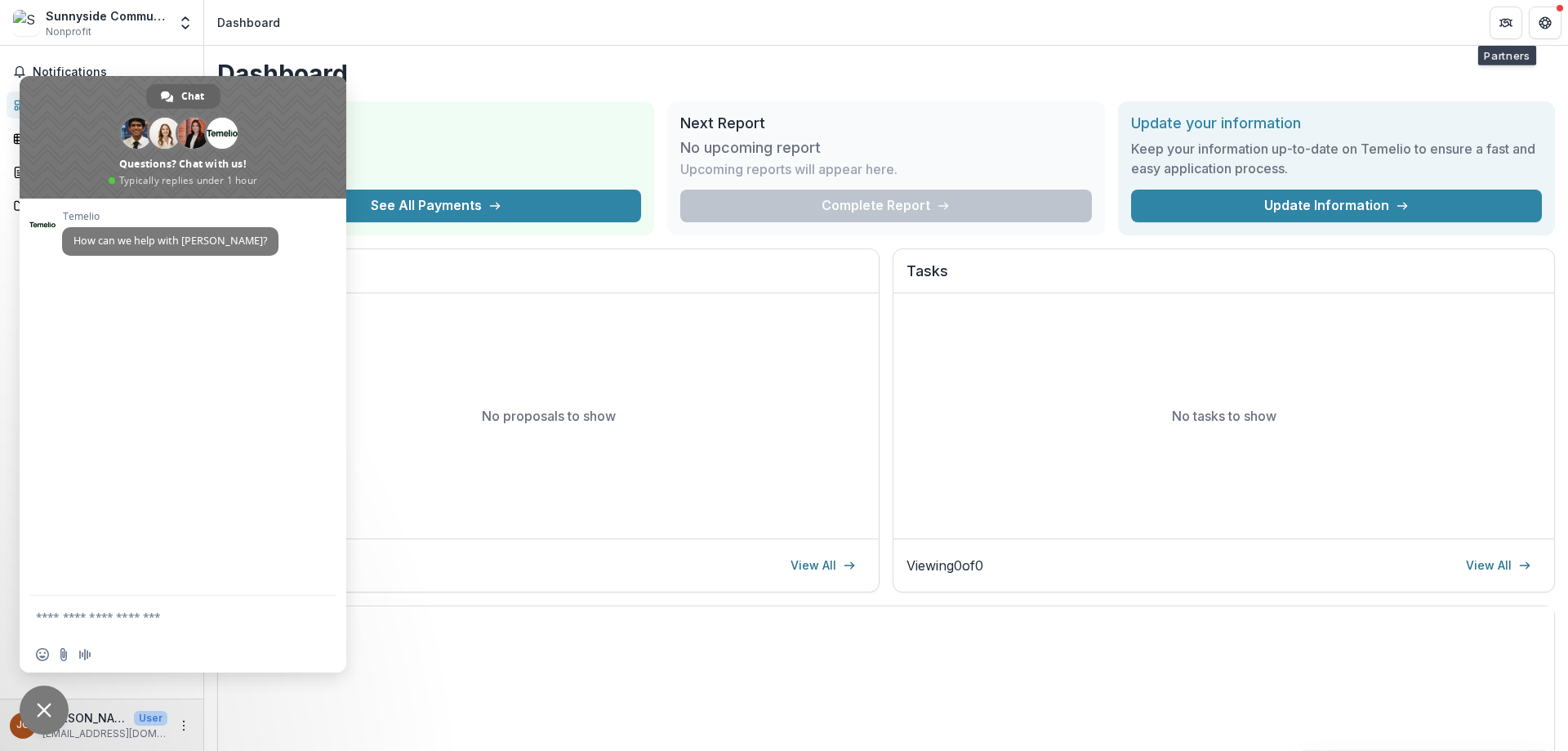
click at [417, 67] on h1 "Dashboard" at bounding box center [886, 73] width 1338 height 29
click at [152, 45] on div "Sunnyside Community Services Nonprofit Team Settings Settings Dashboard" at bounding box center [784, 22] width 1568 height 46
click at [35, 704] on span "Close chat" at bounding box center [44, 710] width 49 height 49
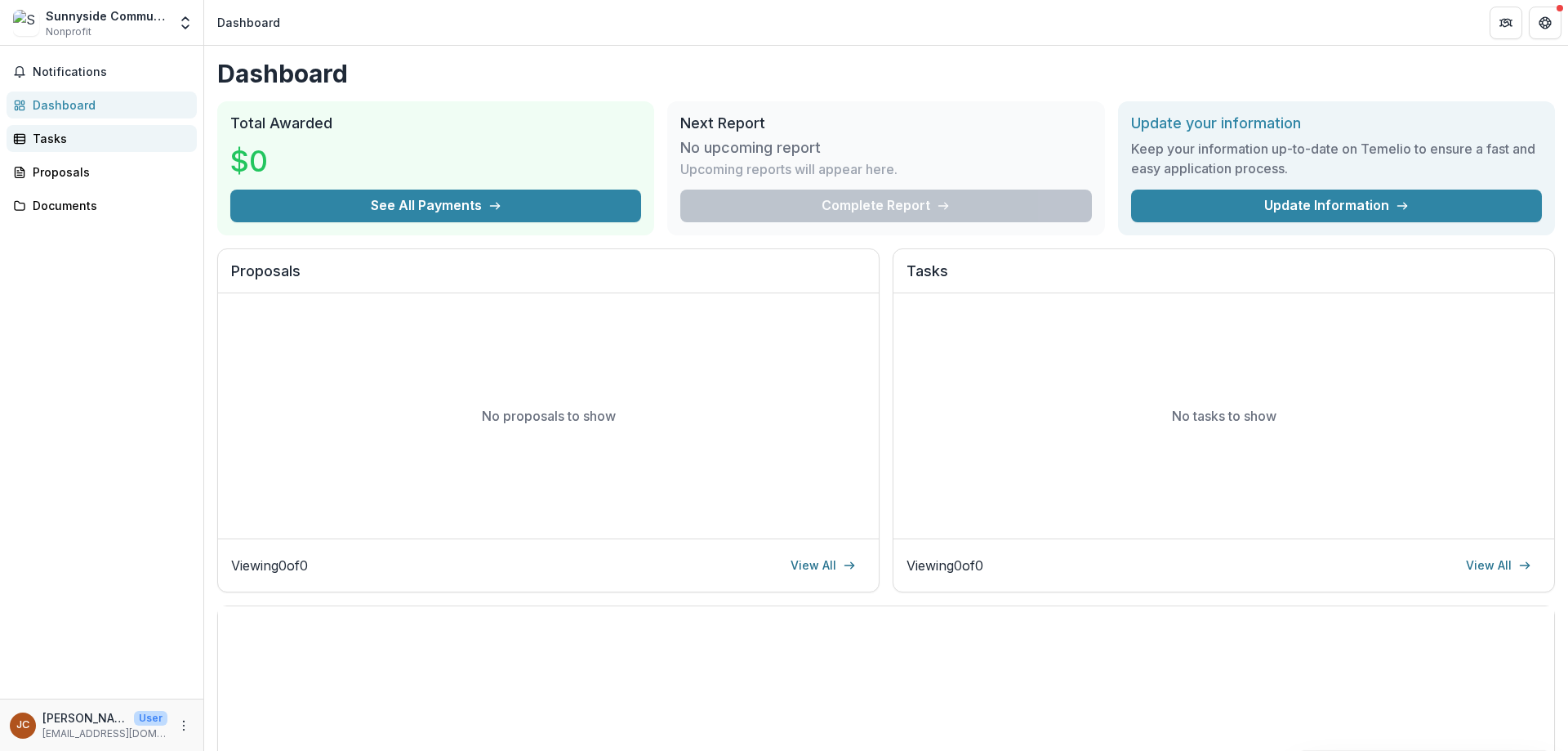
click at [41, 137] on div "Tasks" at bounding box center [108, 138] width 151 height 17
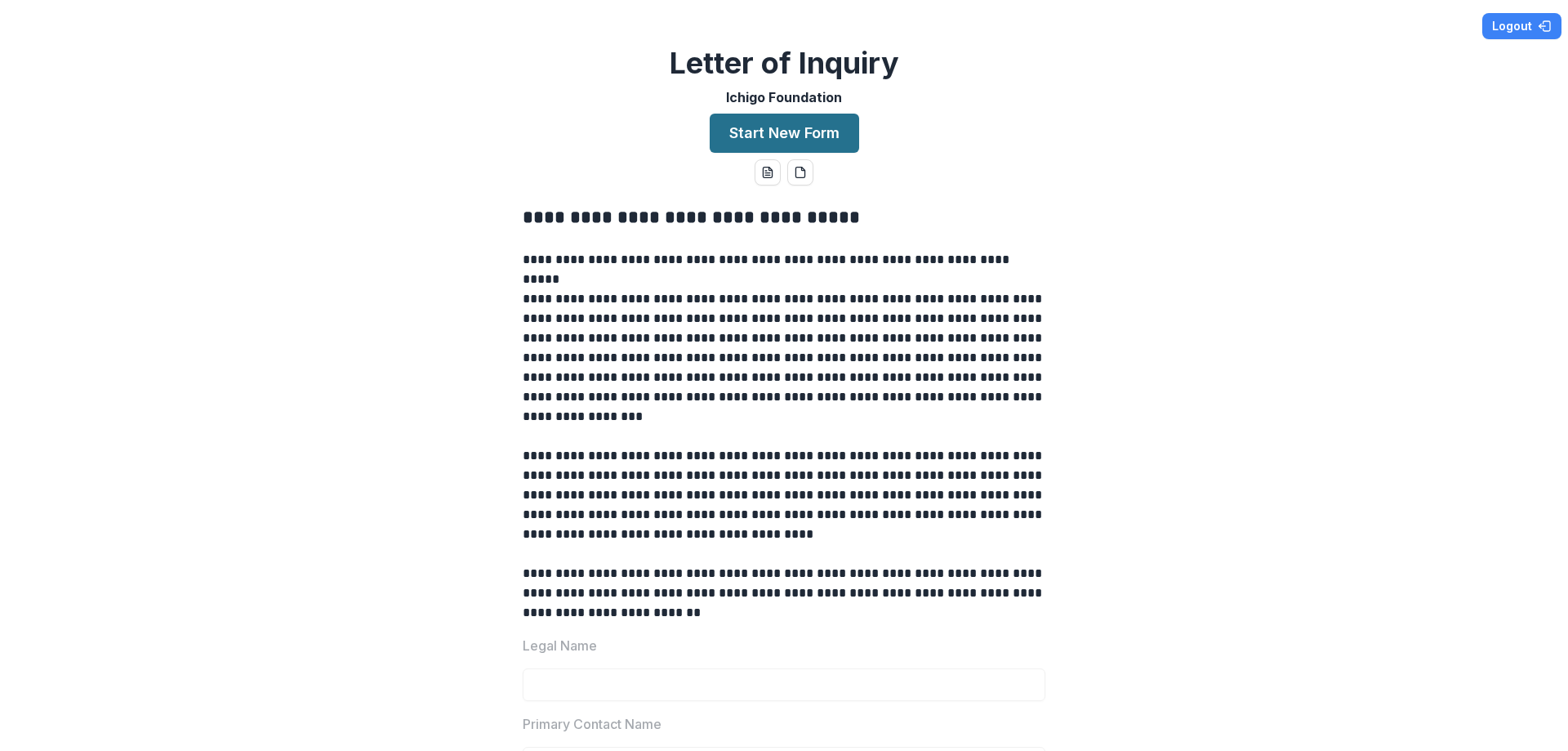
click at [777, 137] on button "Start New Form" at bounding box center [784, 133] width 149 height 39
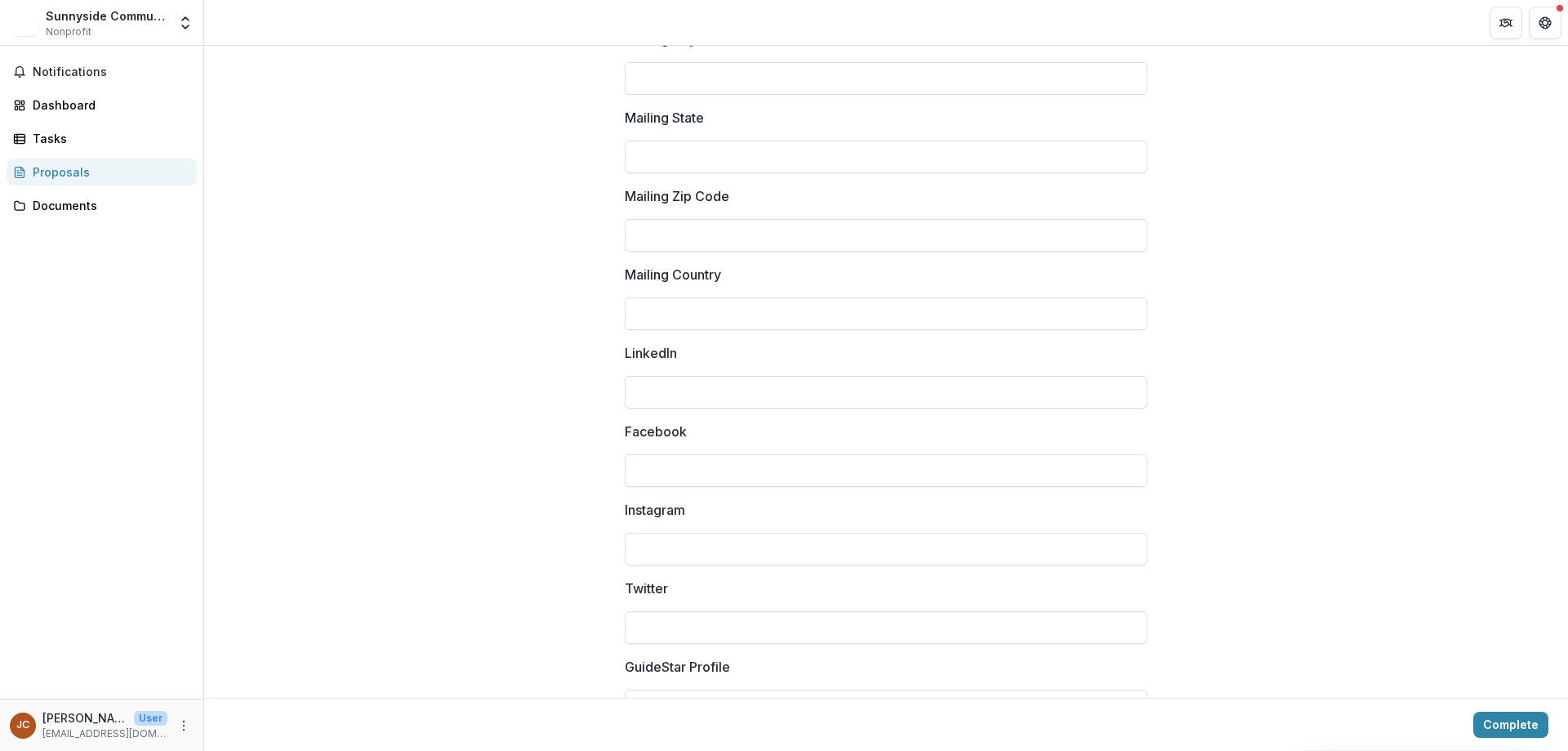
scroll to position [2115, 0]
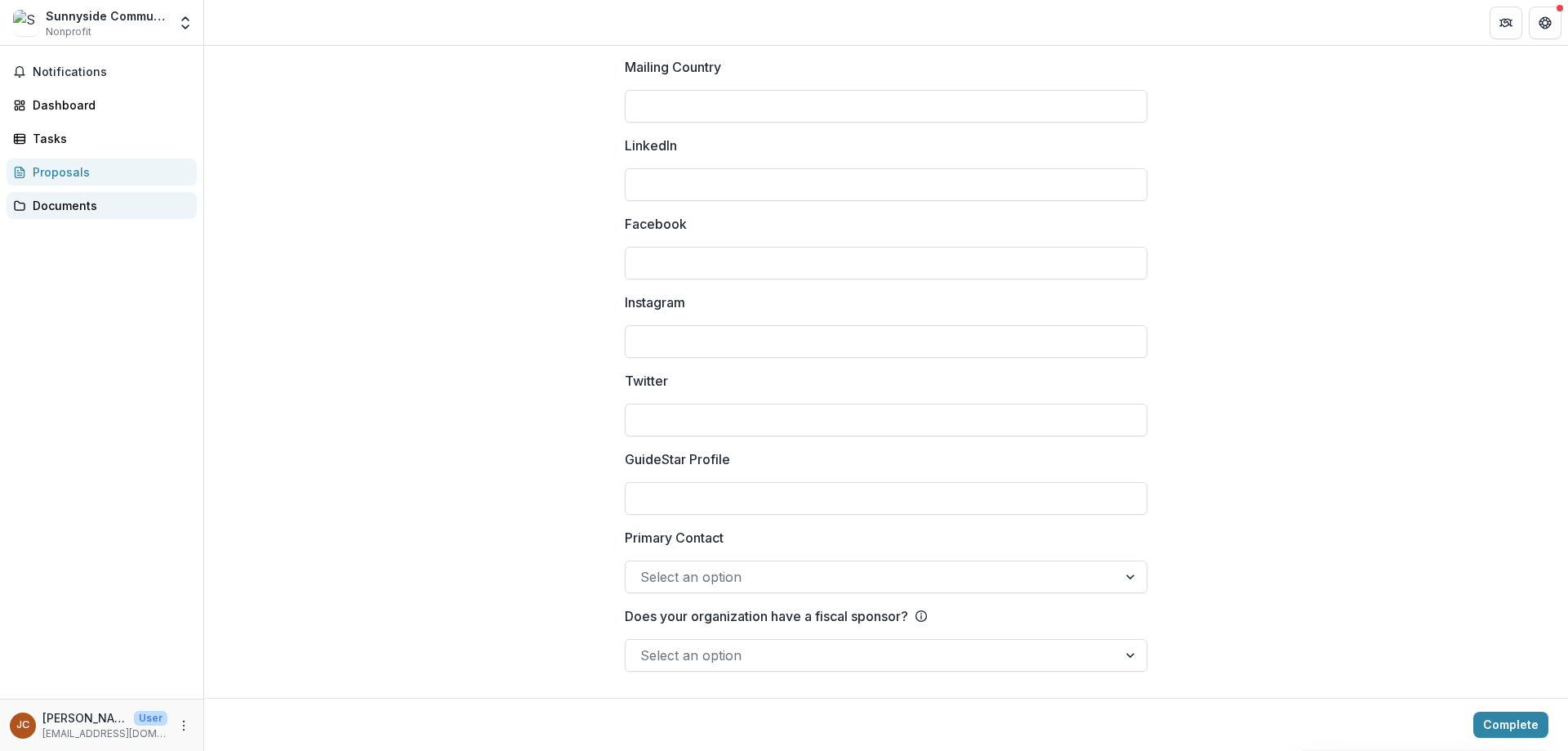
click at [81, 210] on div "Documents" at bounding box center [108, 205] width 151 height 17
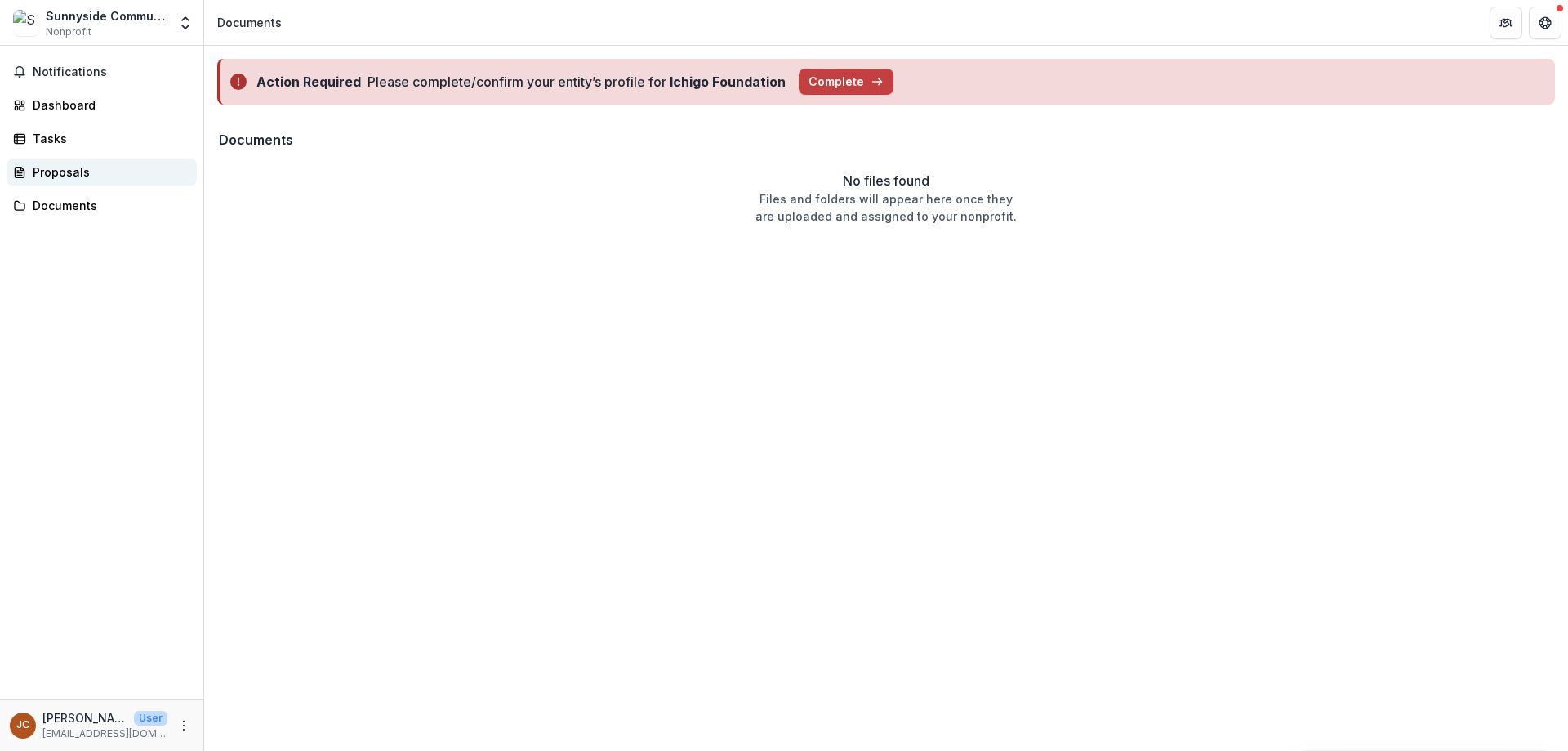
click at [75, 172] on div "Proposals" at bounding box center [108, 172] width 151 height 17
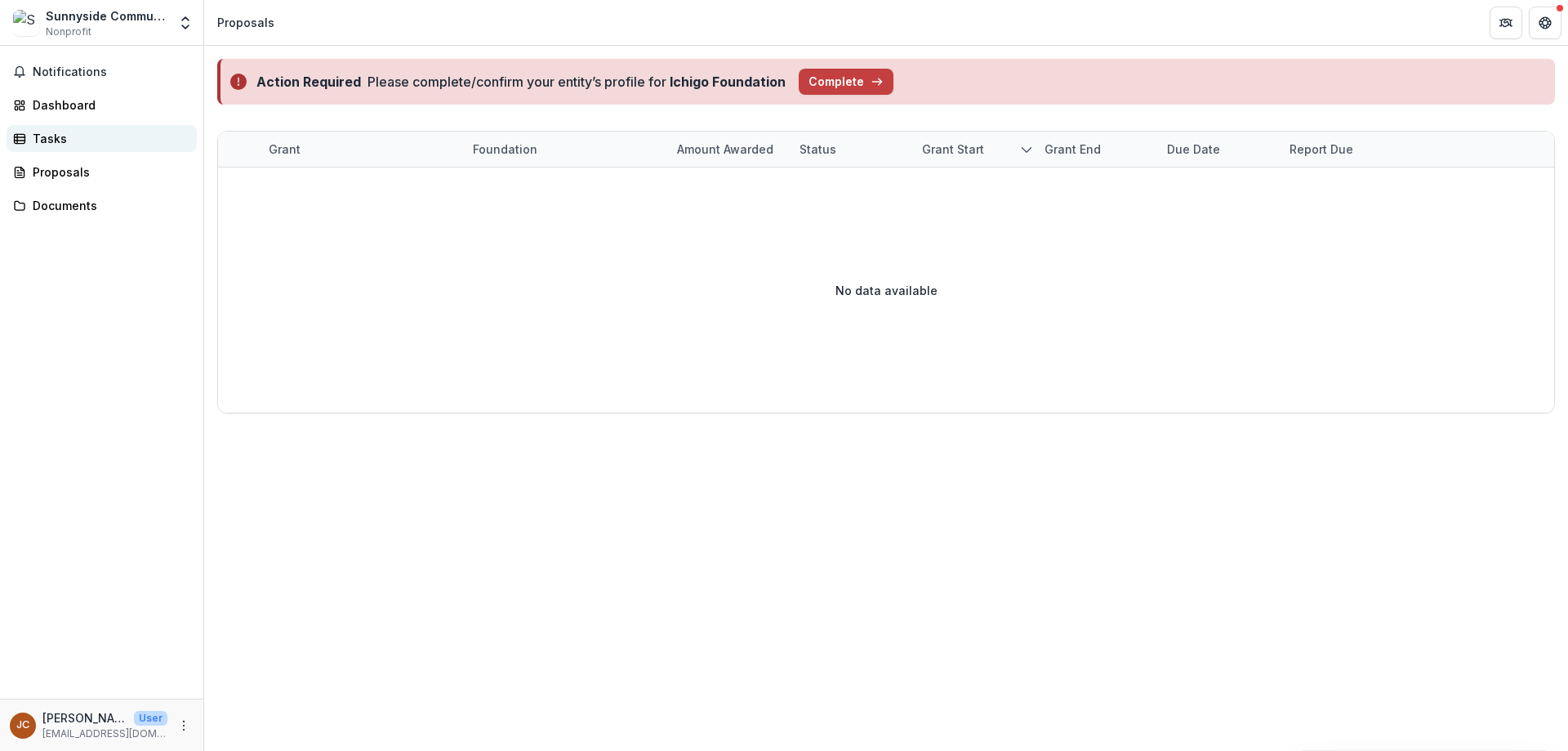
click at [40, 133] on div "Tasks" at bounding box center [108, 138] width 151 height 17
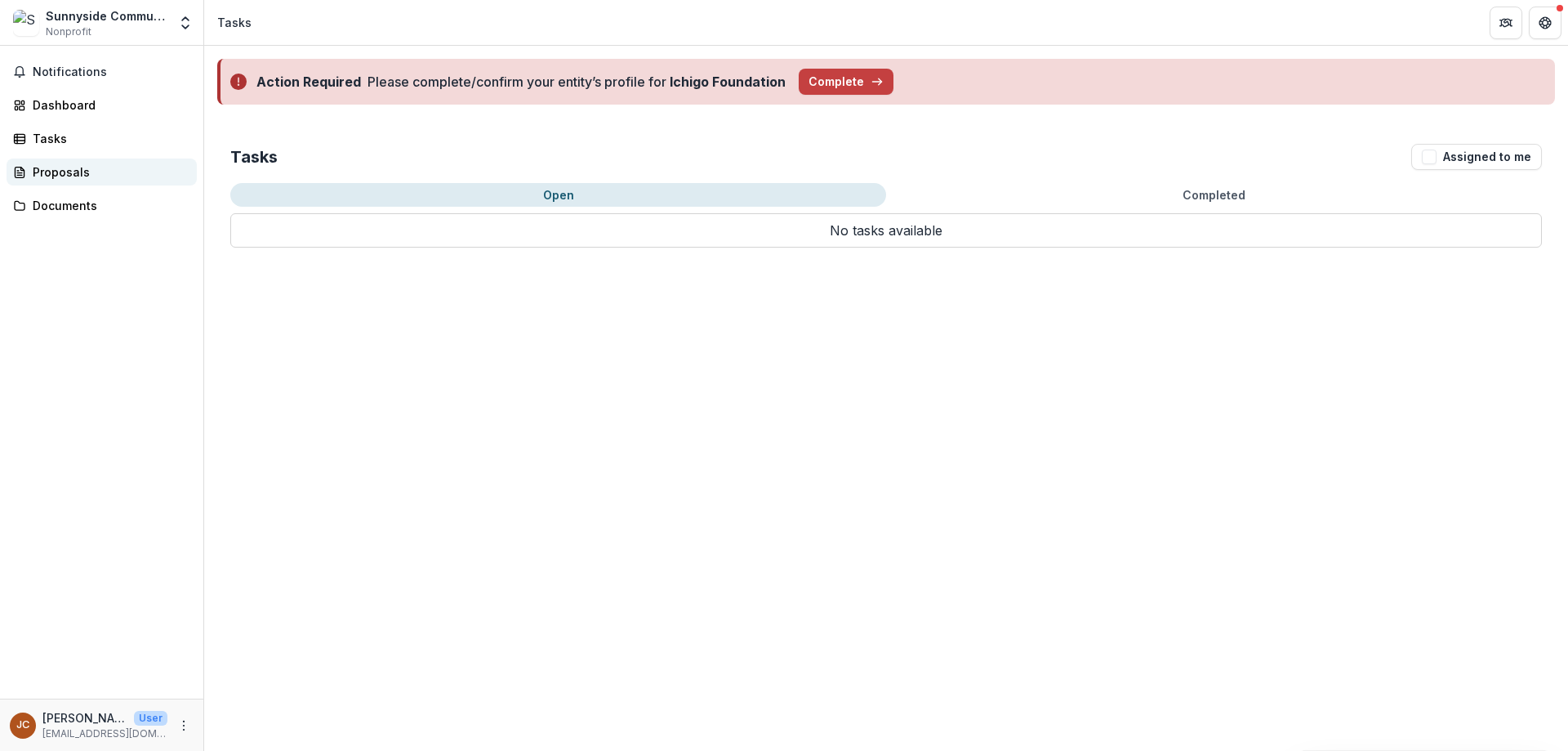
click at [54, 167] on div "Proposals" at bounding box center [108, 172] width 151 height 17
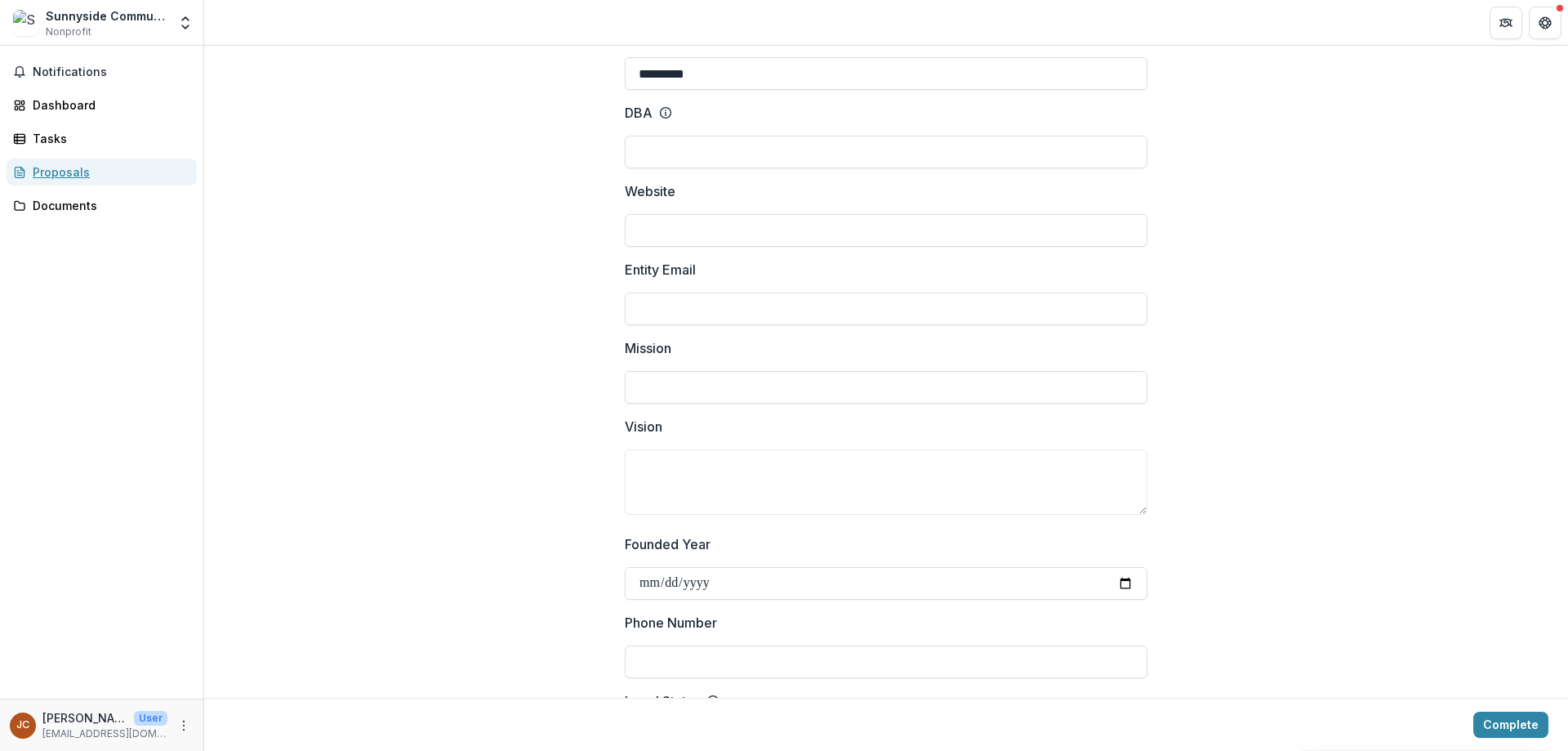
scroll to position [424, 0]
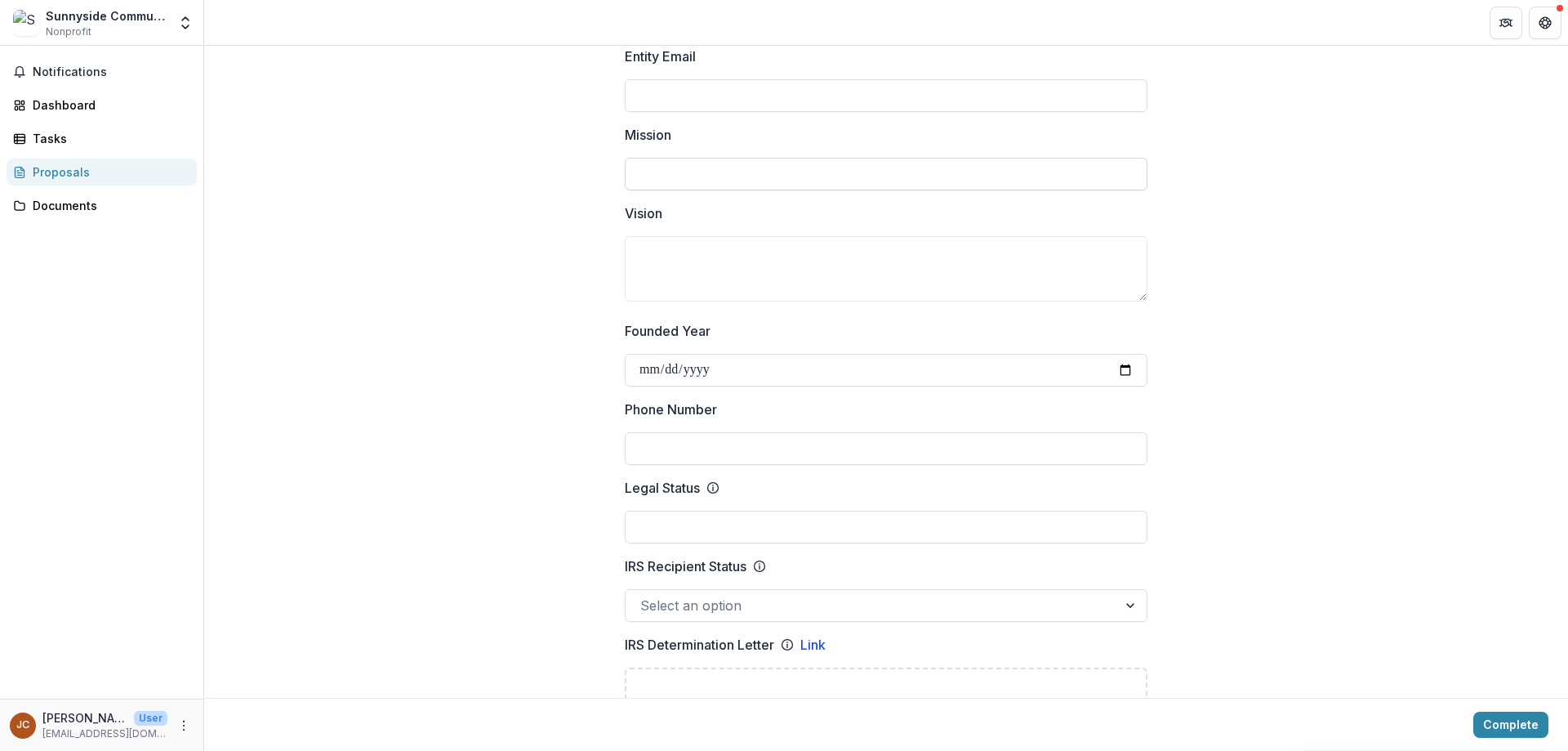
click at [717, 177] on input "Mission" at bounding box center [886, 173] width 523 height 32
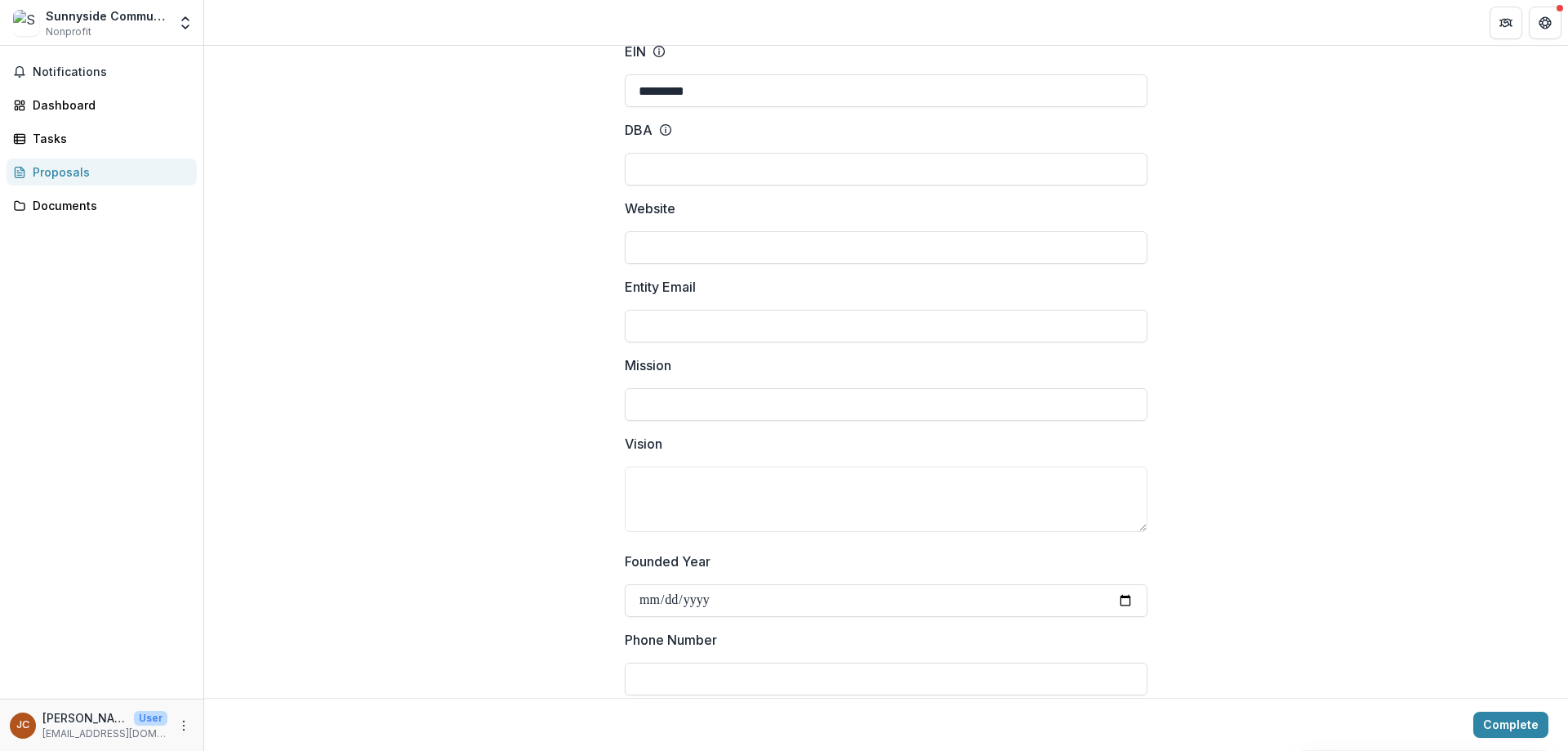
scroll to position [0, 0]
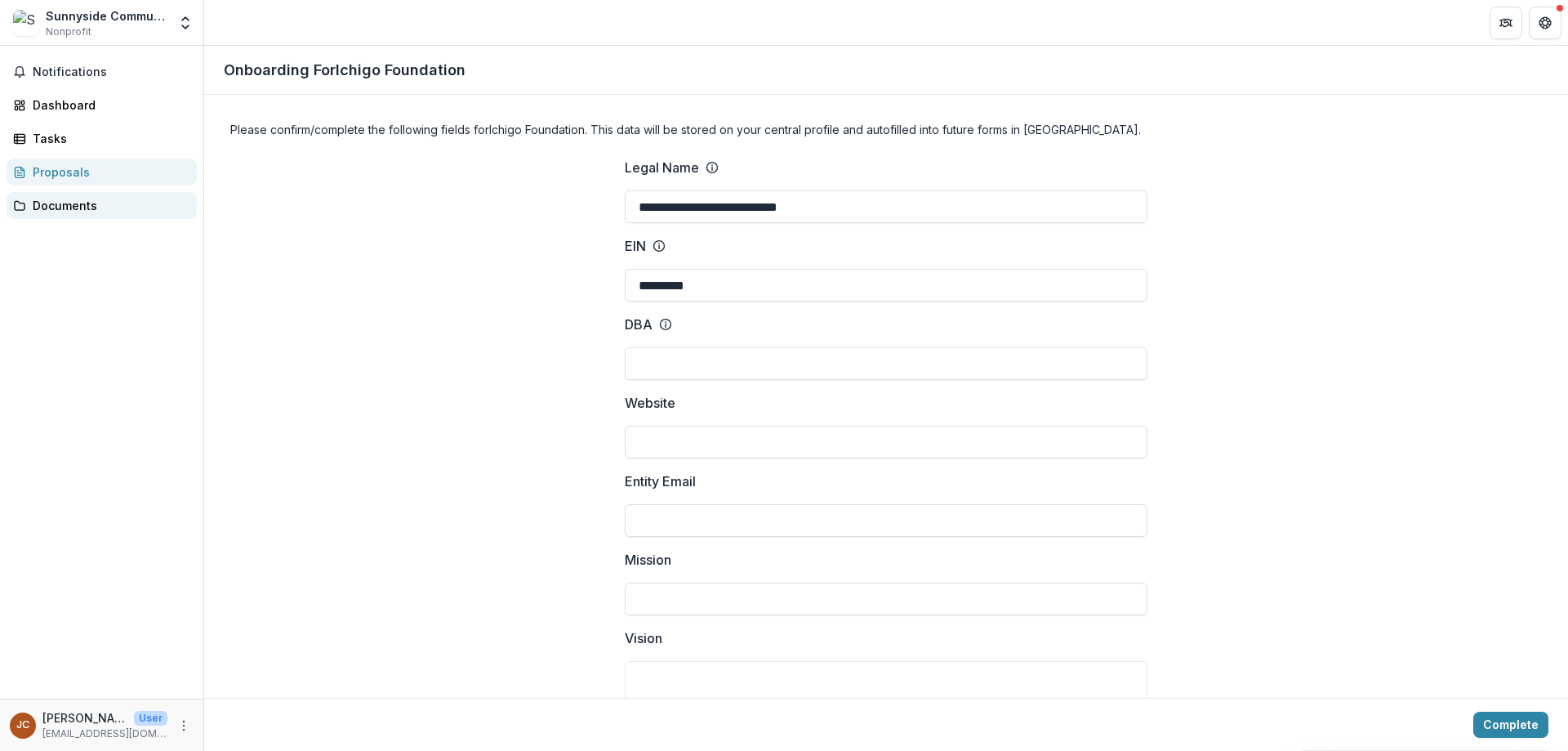
click at [57, 200] on div "Documents" at bounding box center [108, 205] width 151 height 17
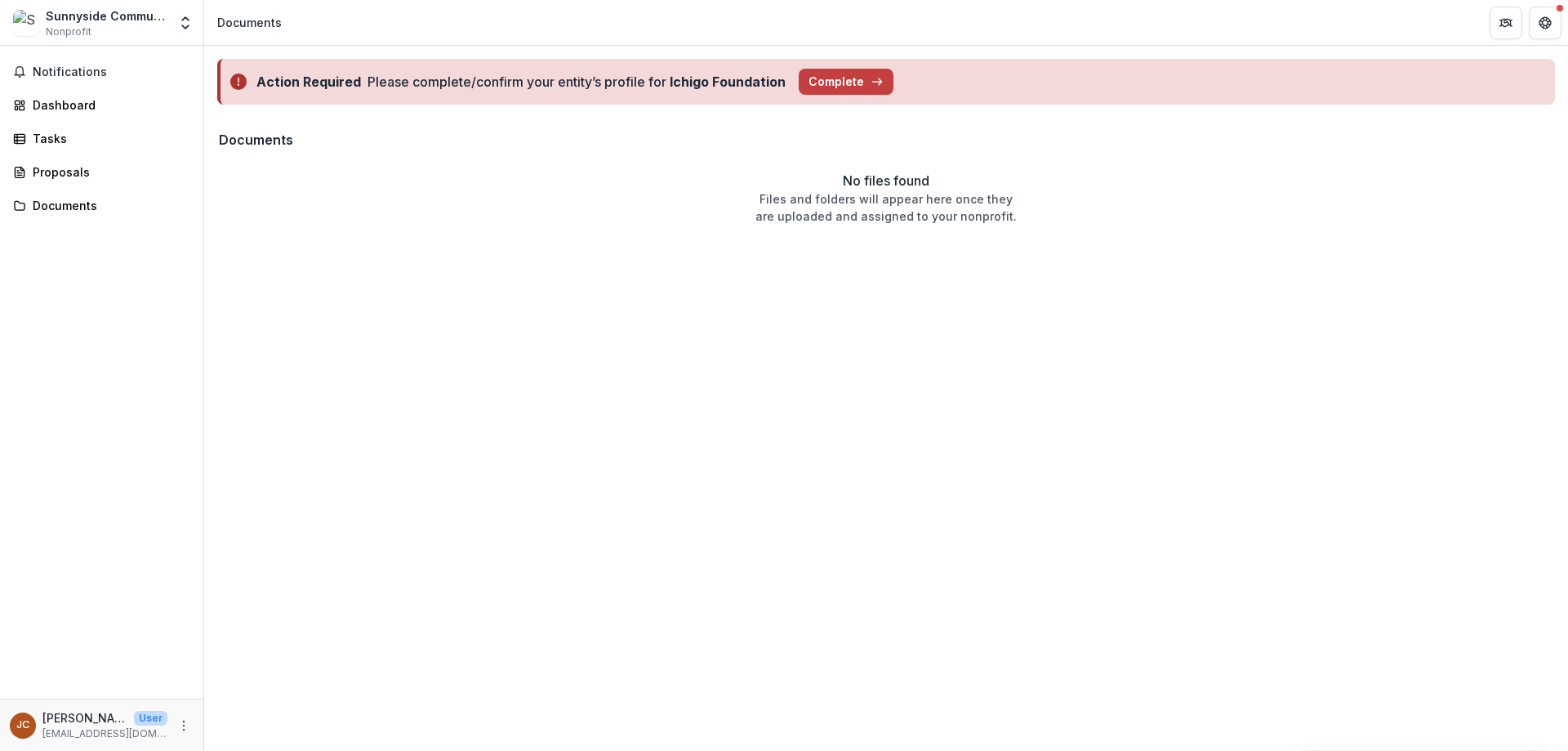
drag, startPoint x: 880, startPoint y: 76, endPoint x: 1038, endPoint y: 179, distance: 188.6
click at [1038, 179] on div "Action Required Please complete/confirm your entity’s profile for Ichigo Founda…" at bounding box center [886, 141] width 1364 height 191
click at [864, 87] on button "Complete" at bounding box center [846, 82] width 94 height 27
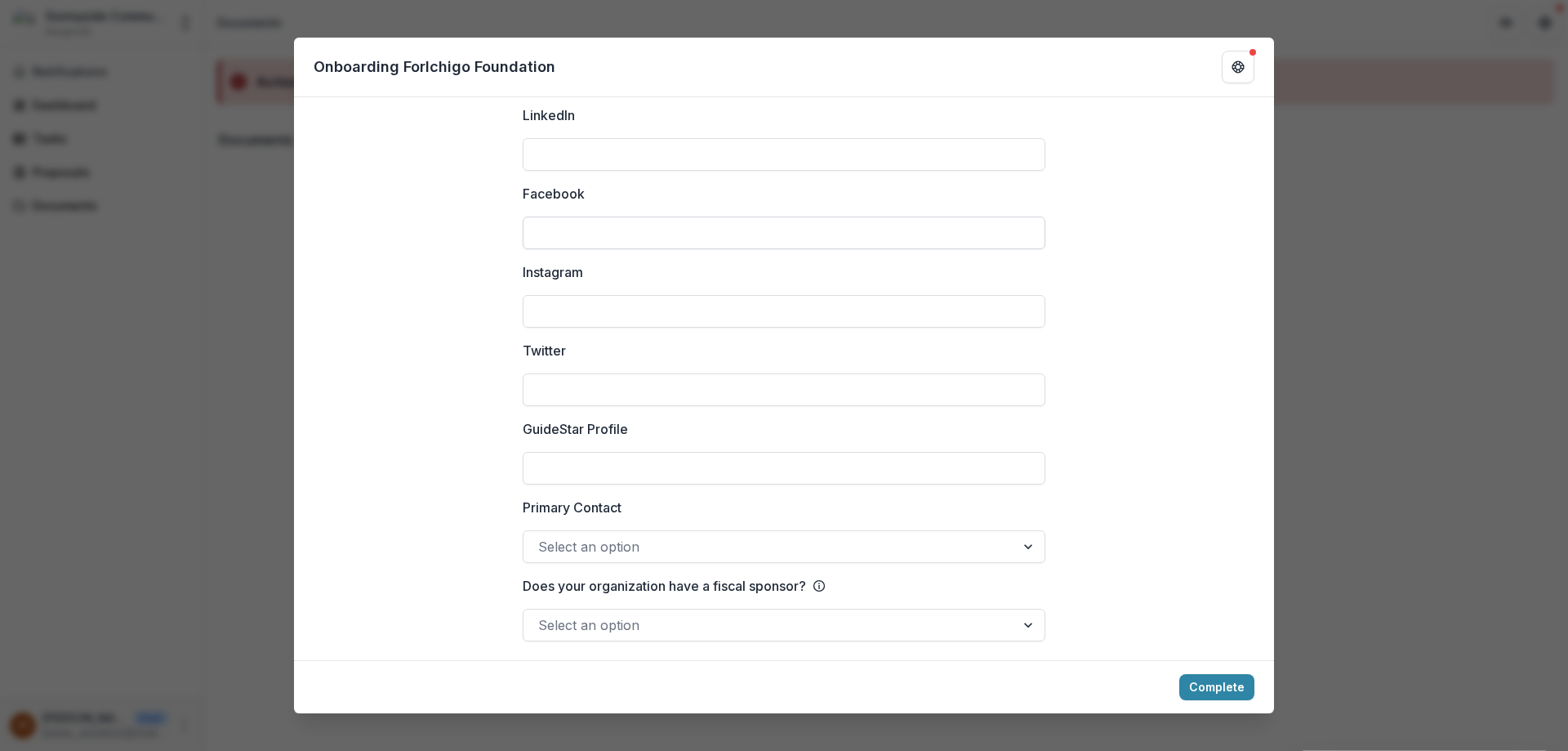
scroll to position [2155, 0]
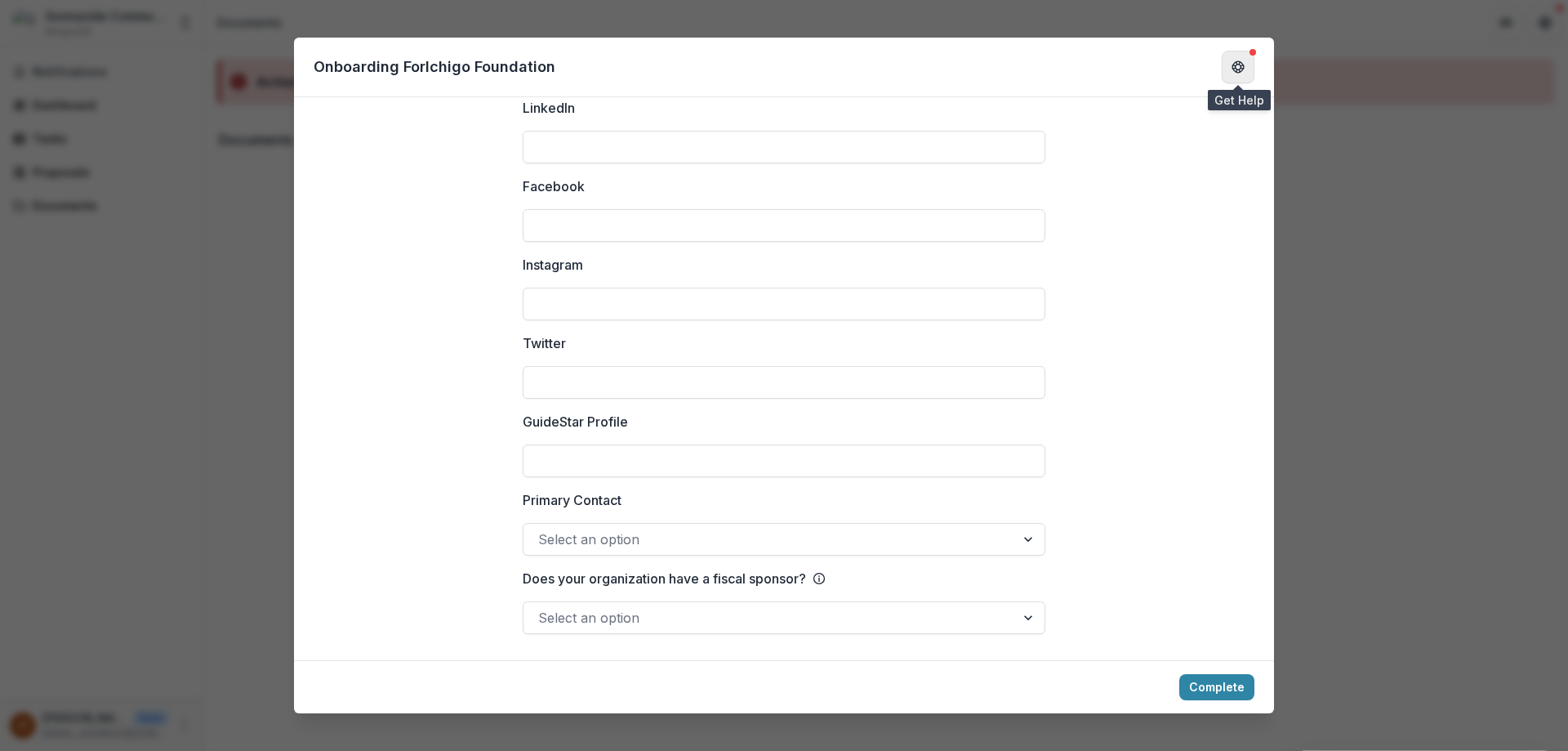
click at [1246, 66] on button "Get Help" at bounding box center [1237, 66] width 32 height 32
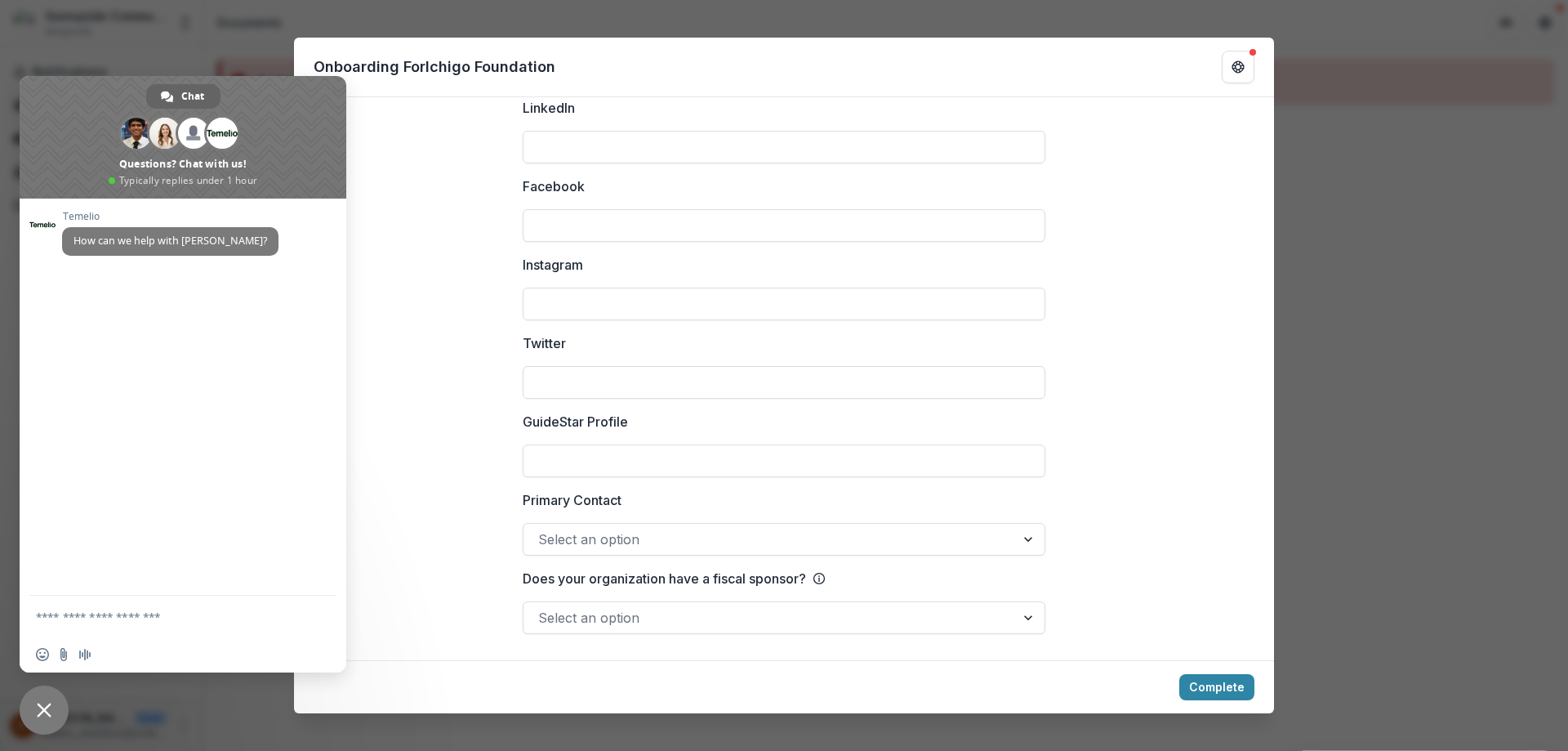
drag, startPoint x: 46, startPoint y: 705, endPoint x: 389, endPoint y: 634, distance: 350.3
click at [55, 705] on span "Close chat" at bounding box center [44, 710] width 49 height 49
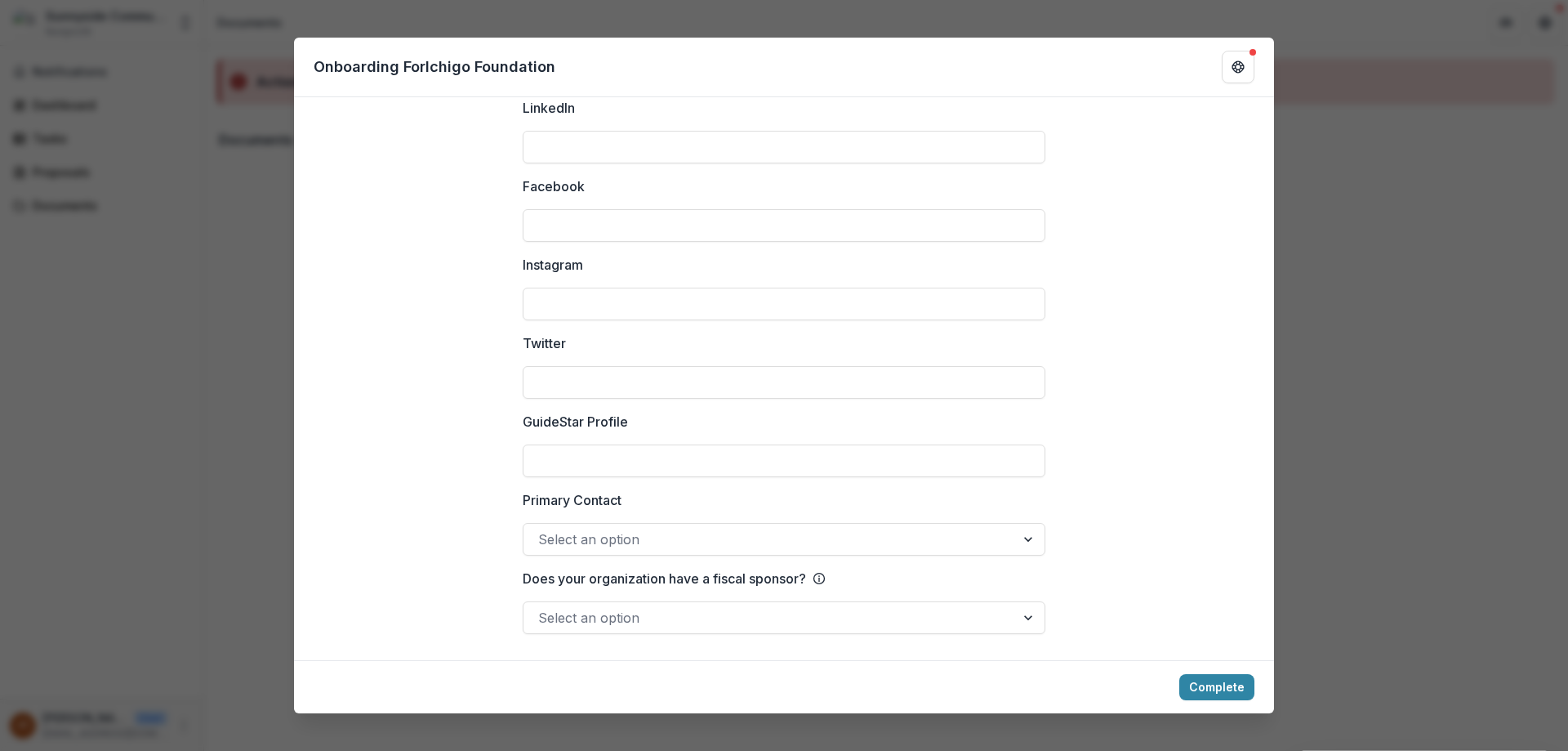
click at [1375, 269] on div "**********" at bounding box center [784, 376] width 1568 height 751
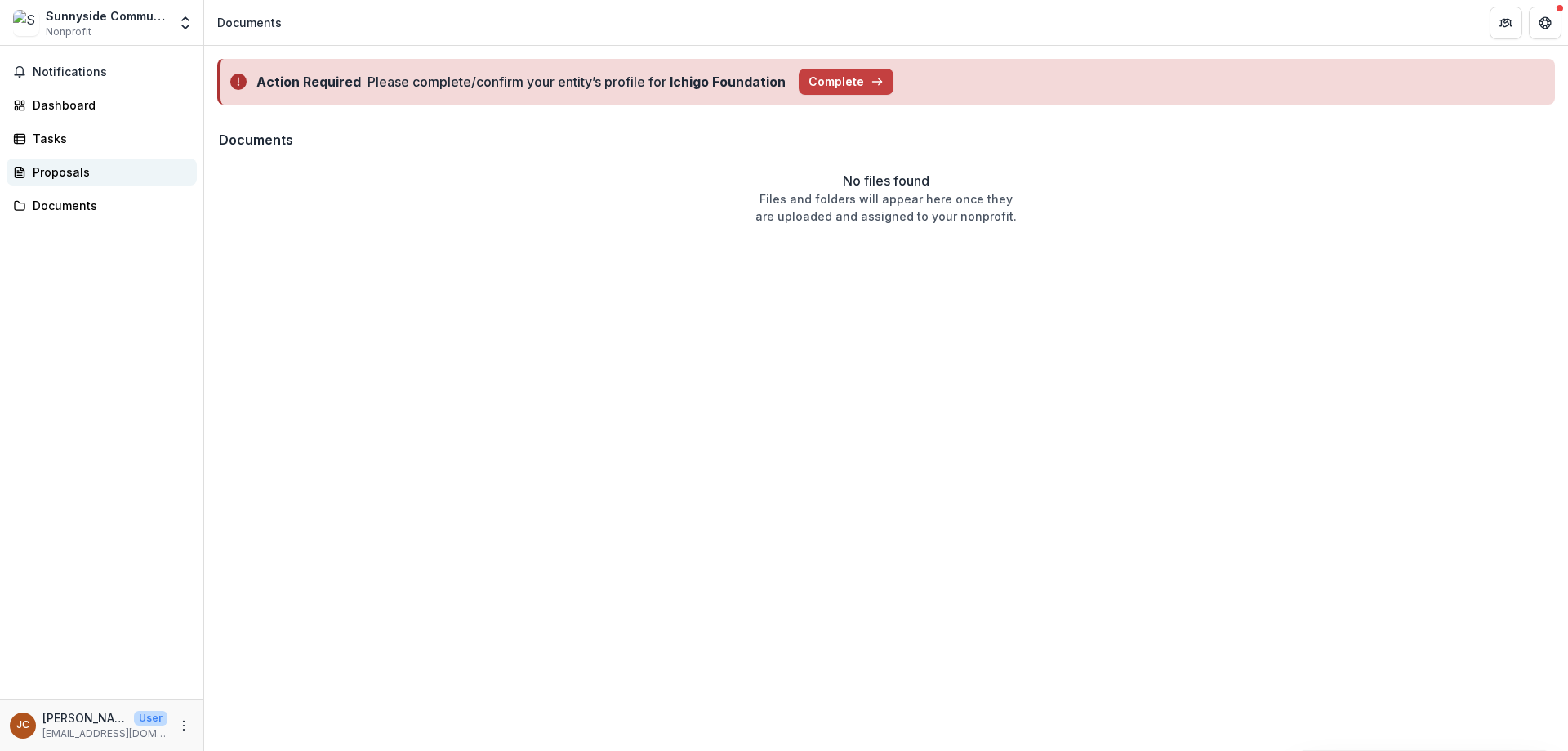
click at [59, 166] on div "Proposals" at bounding box center [108, 172] width 151 height 17
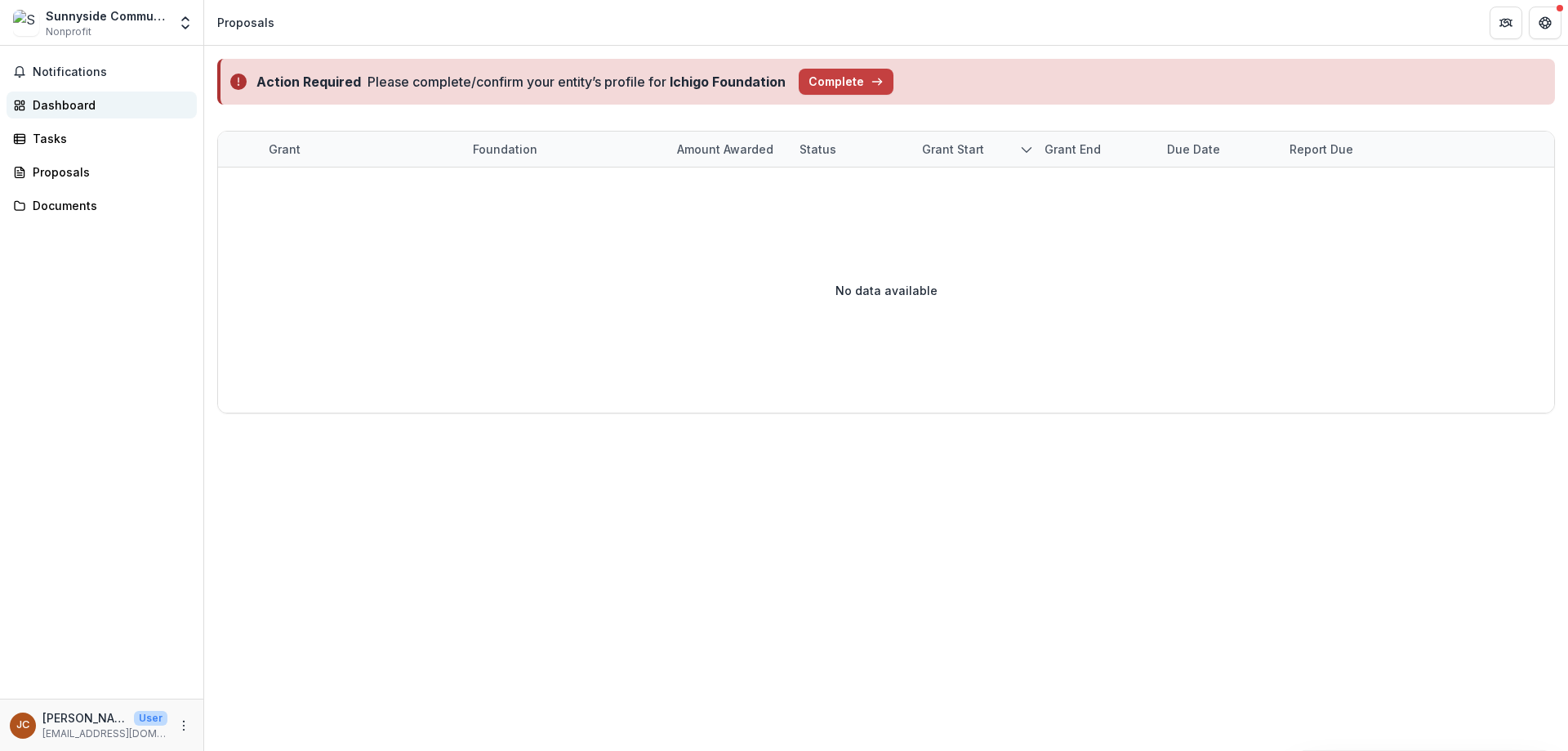
click at [68, 112] on div "Dashboard" at bounding box center [108, 104] width 151 height 17
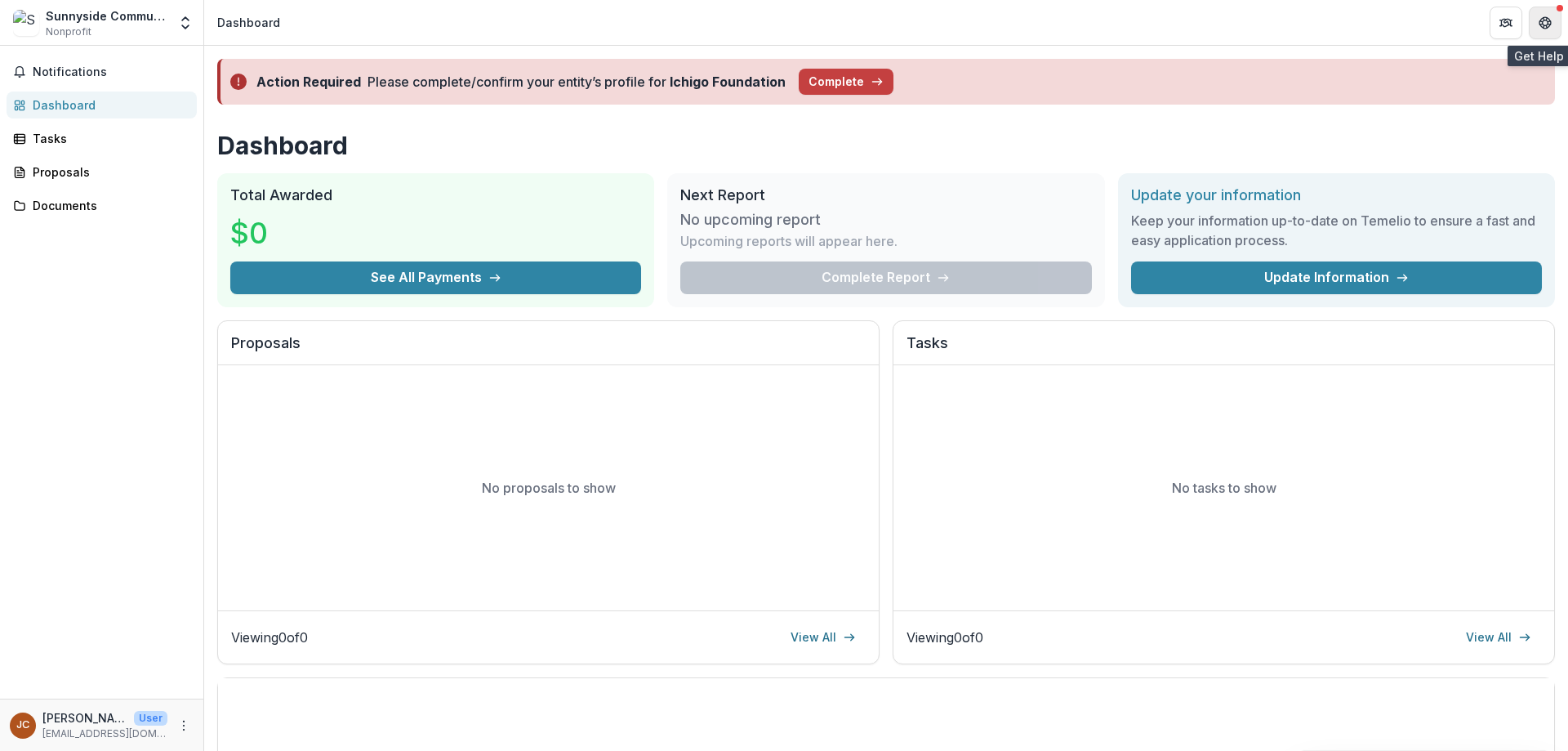
click at [1546, 20] on icon "Get Help" at bounding box center [1545, 19] width 4 height 3
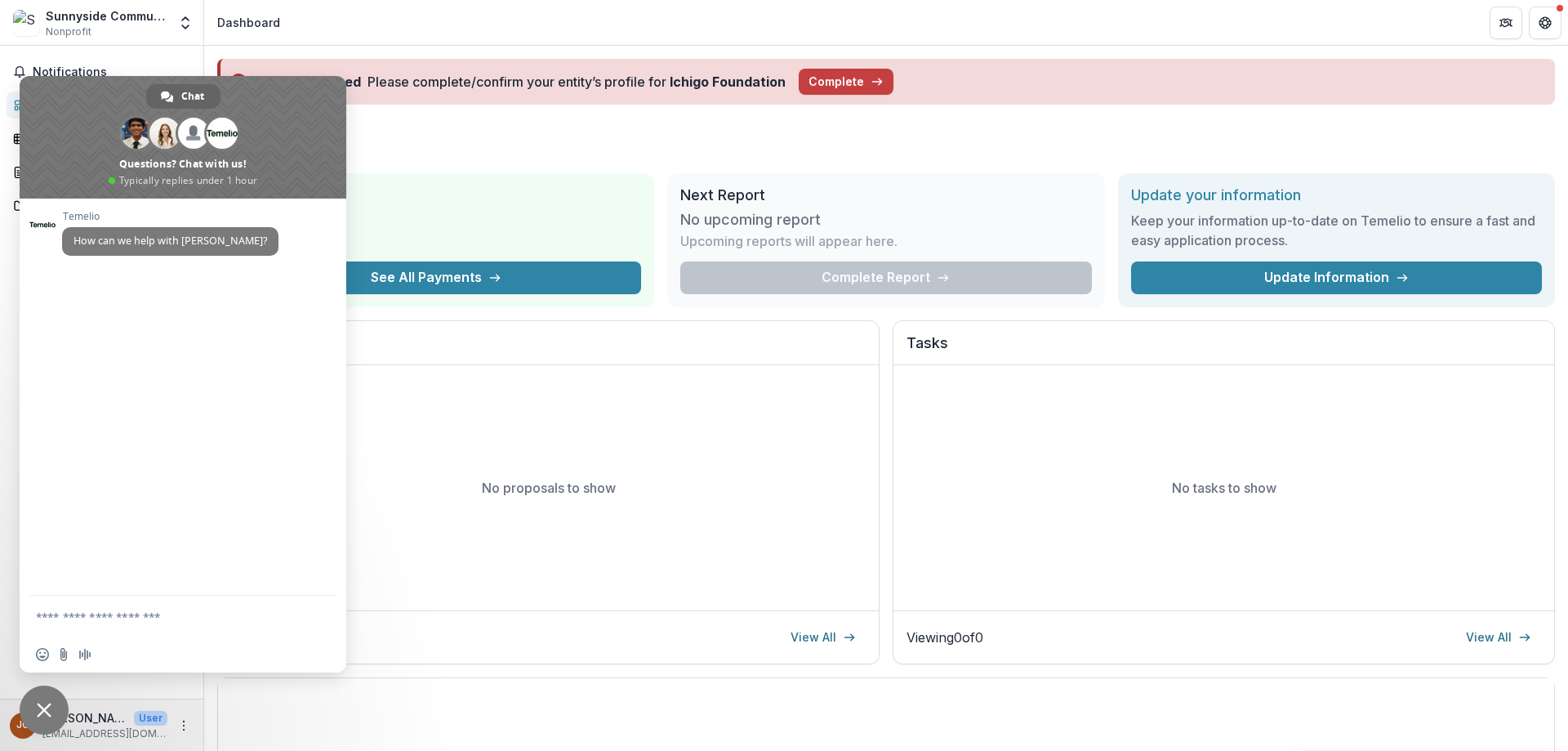
click at [40, 708] on span "Close chat" at bounding box center [44, 710] width 15 height 15
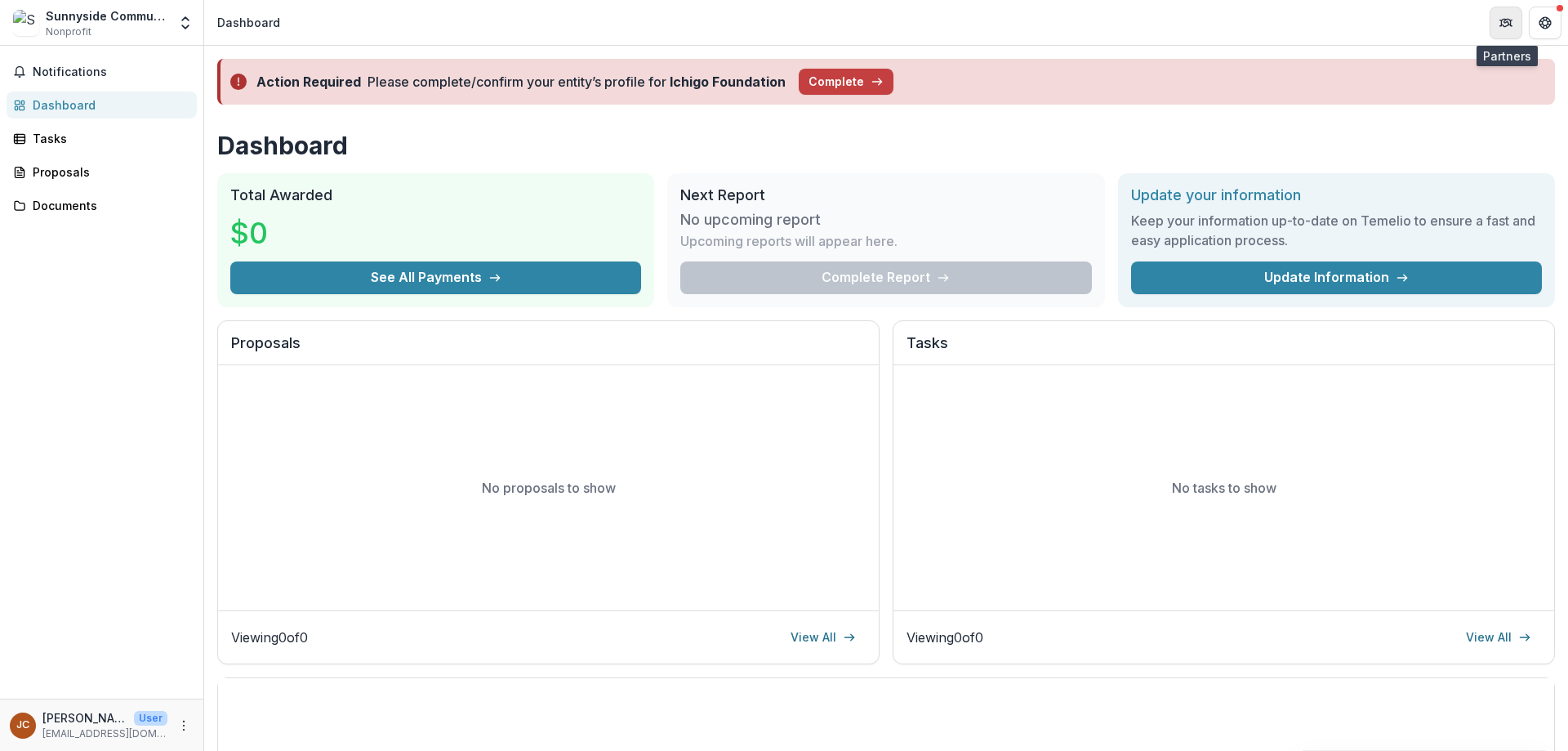
click at [1508, 15] on button "Partners" at bounding box center [1505, 22] width 32 height 32
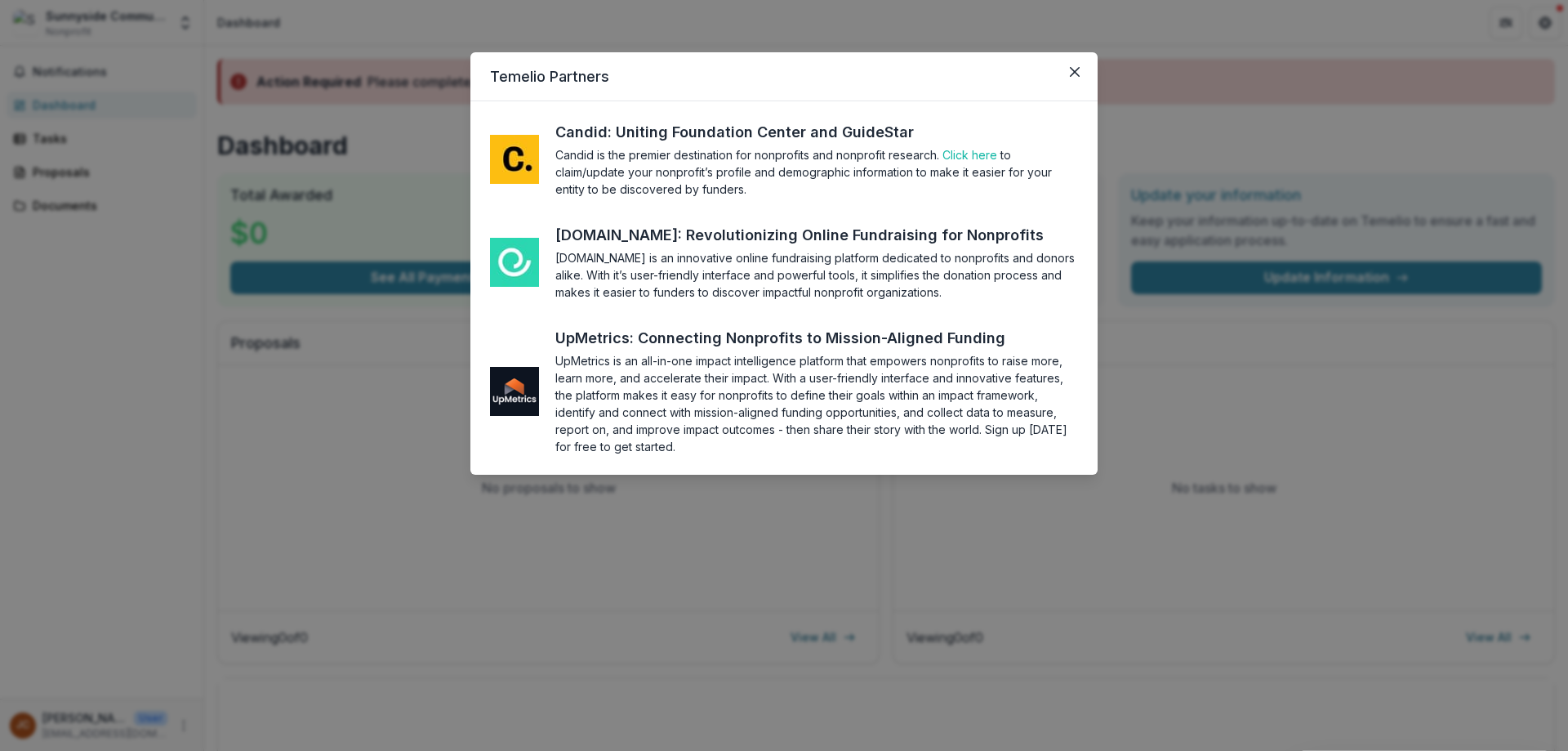
click at [1241, 85] on div "Temelio Partners Candid: Uniting Foundation Center and GuideStar Candid is the …" at bounding box center [784, 376] width 1568 height 751
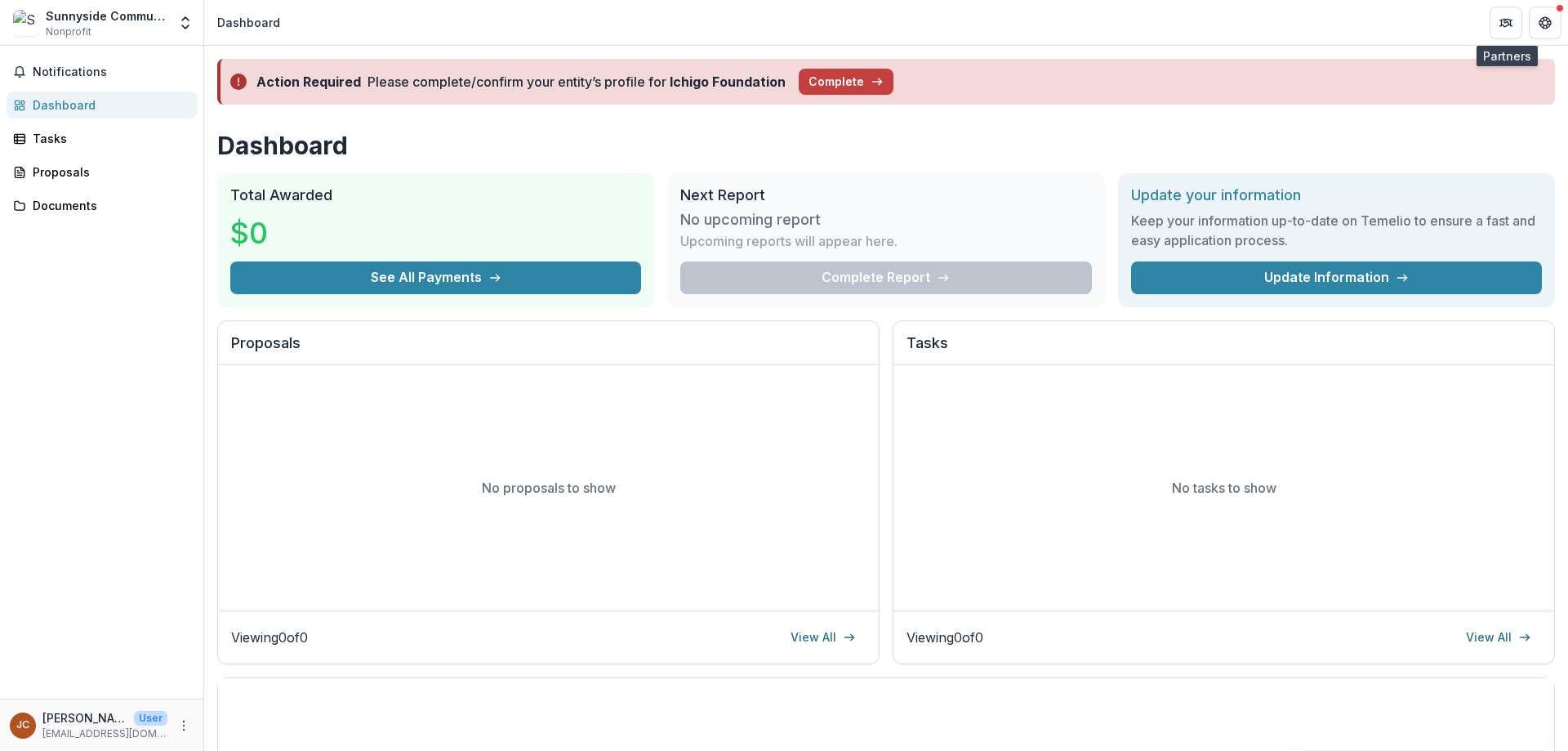
scroll to position [360, 0]
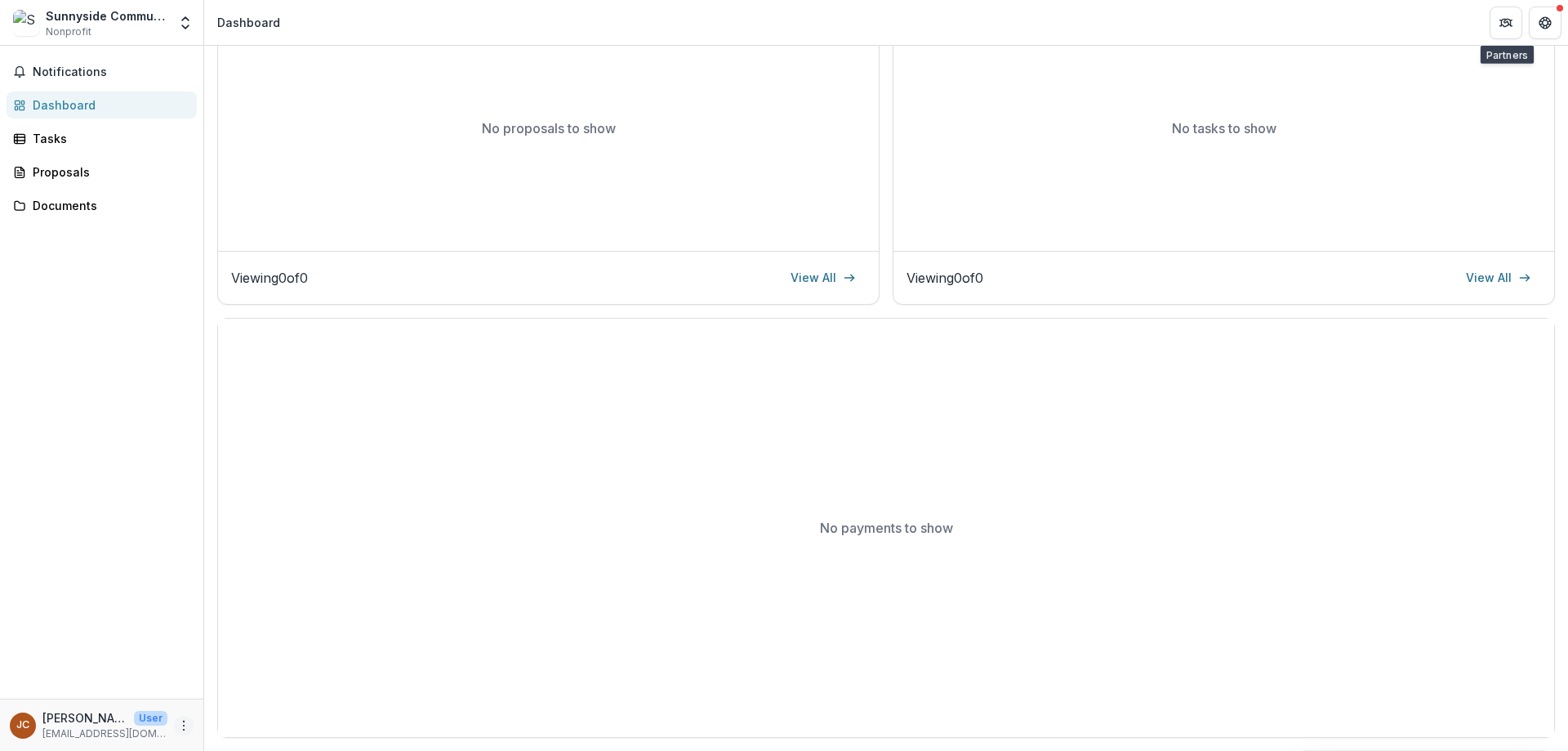
click at [185, 729] on icon "More" at bounding box center [184, 725] width 13 height 13
click at [273, 689] on link "Settings" at bounding box center [291, 690] width 175 height 27
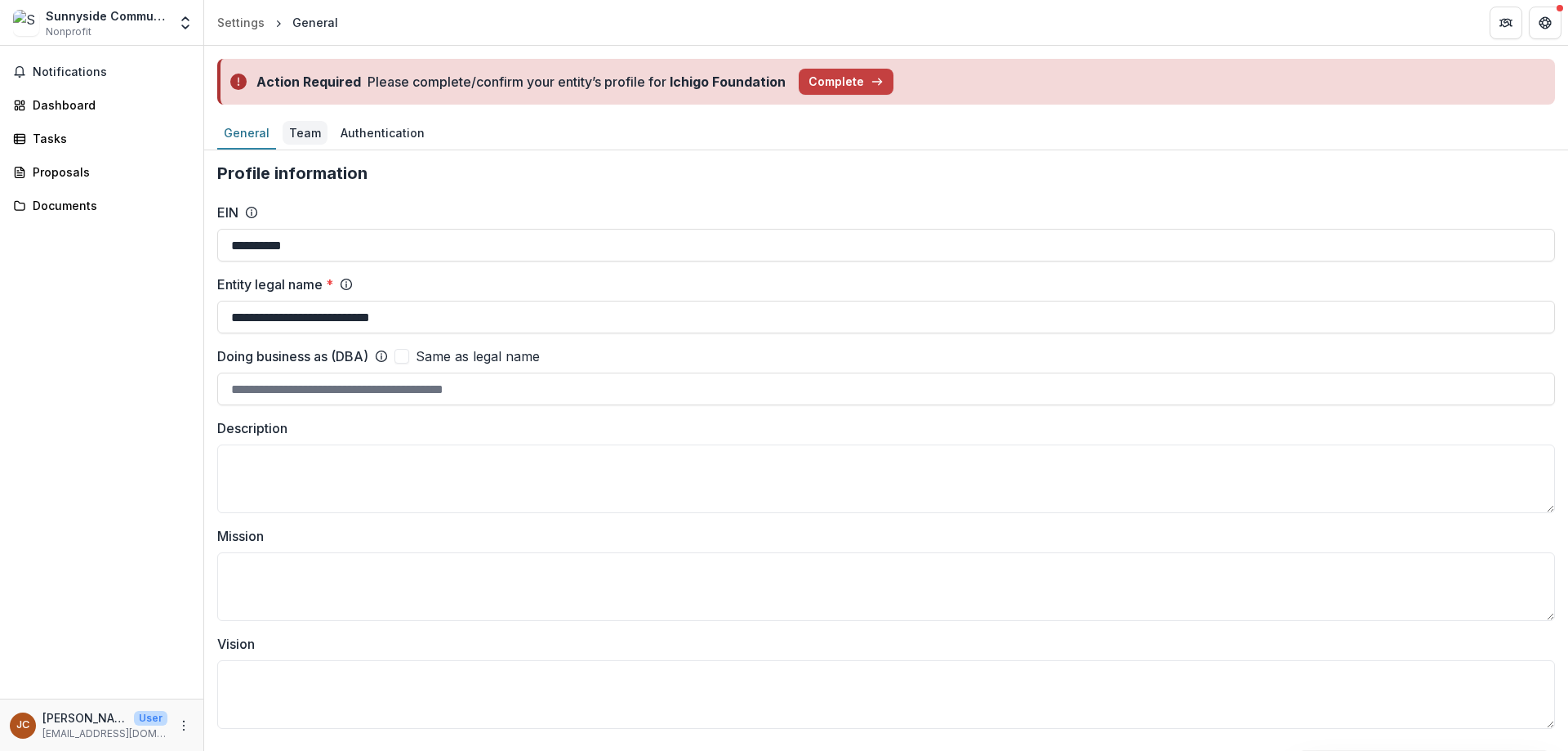
click at [307, 138] on div "Team" at bounding box center [305, 133] width 45 height 24
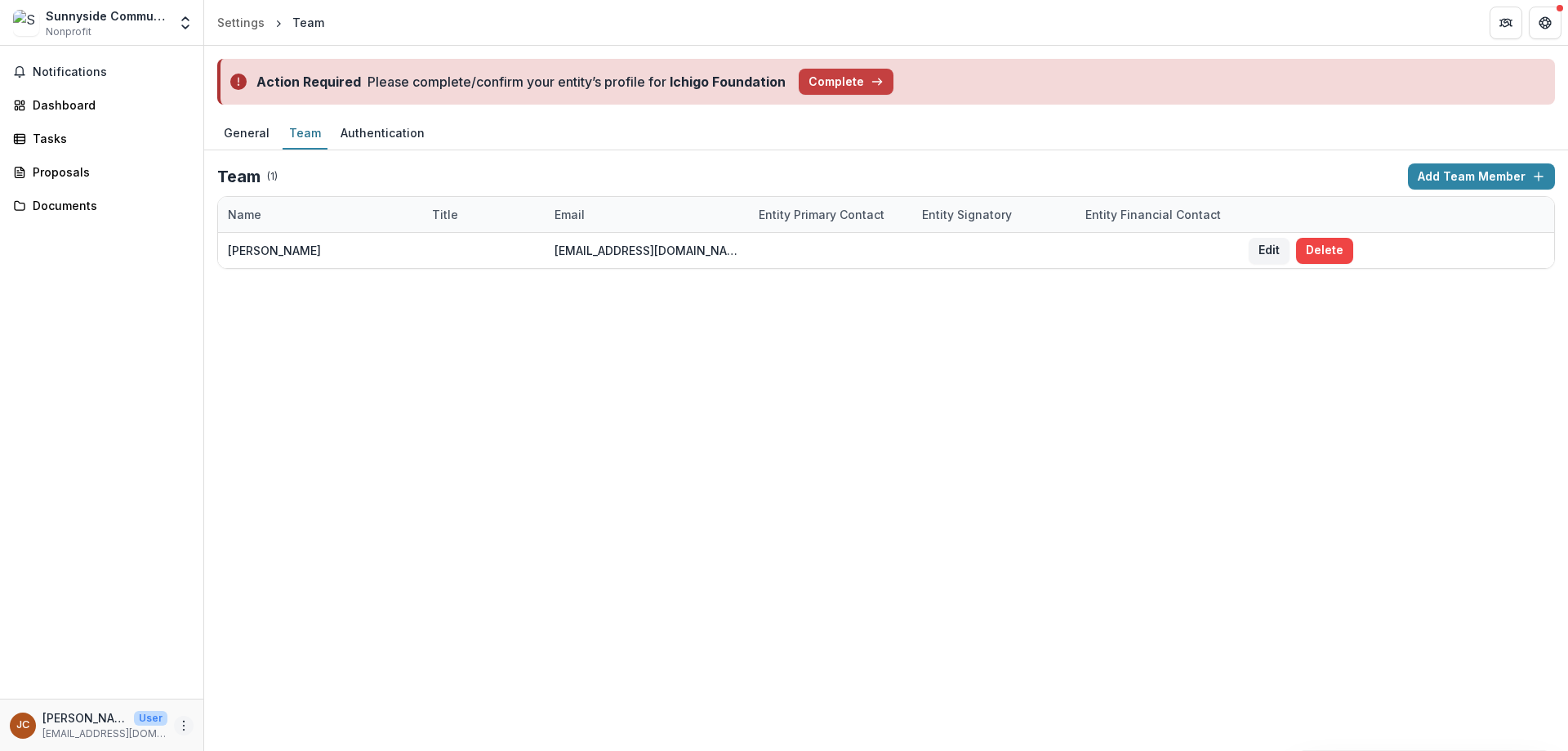
click at [181, 722] on icon "More" at bounding box center [184, 725] width 13 height 13
click at [259, 715] on button "Logout" at bounding box center [291, 717] width 175 height 27
